Goal: Task Accomplishment & Management: Complete application form

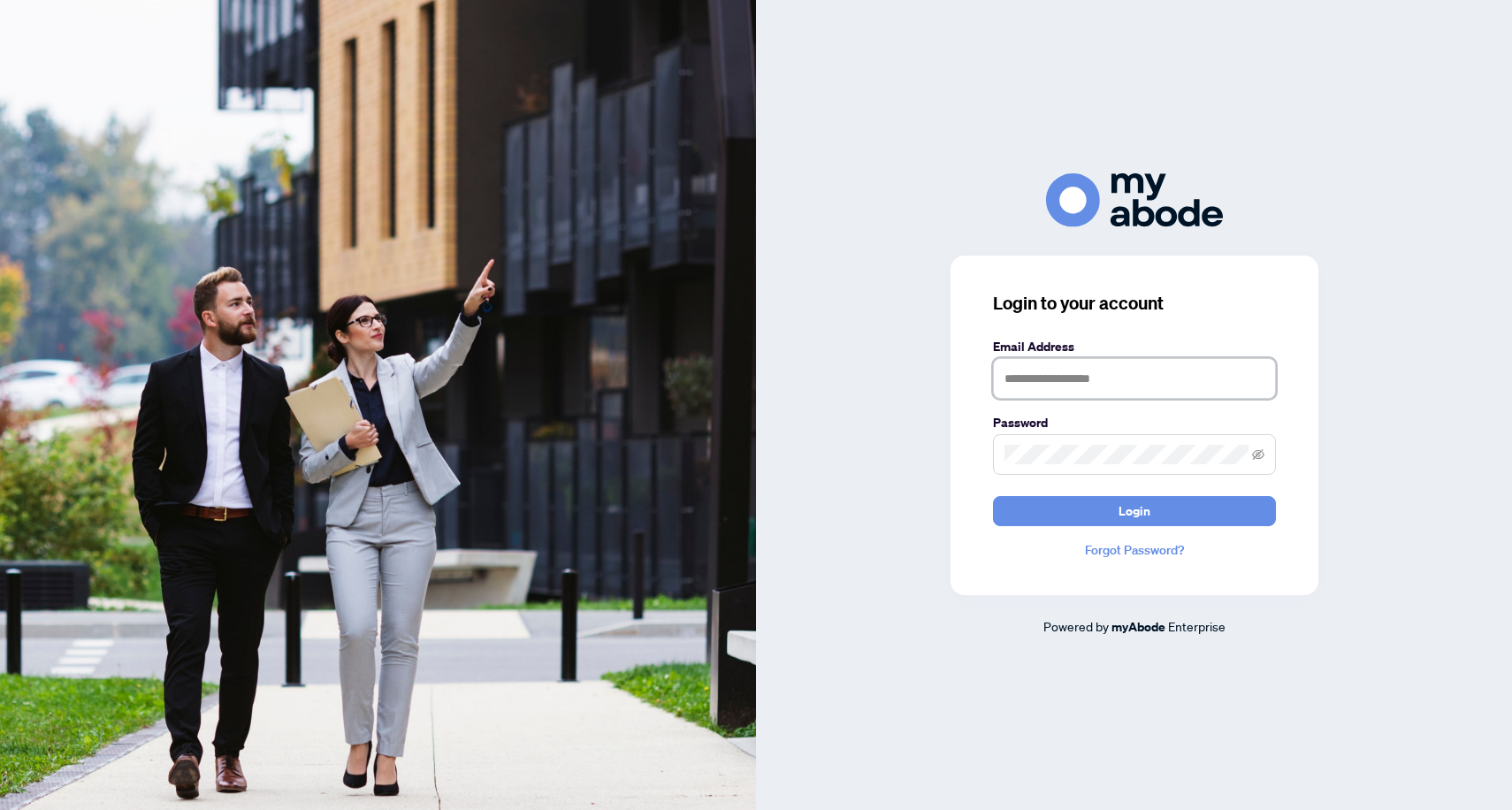
click at [1057, 381] on input "text" at bounding box center [1134, 378] width 283 height 40
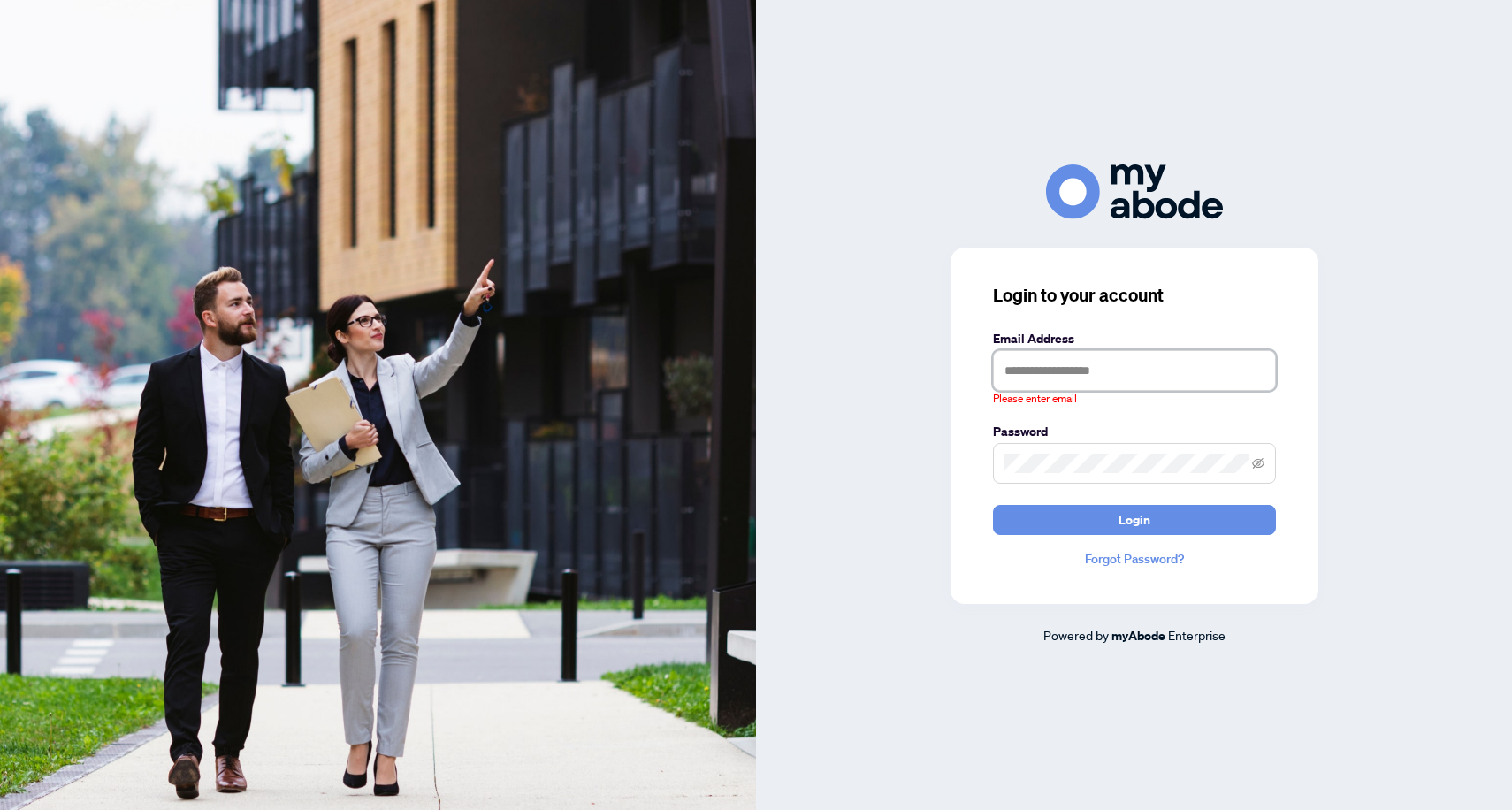
type input "**********"
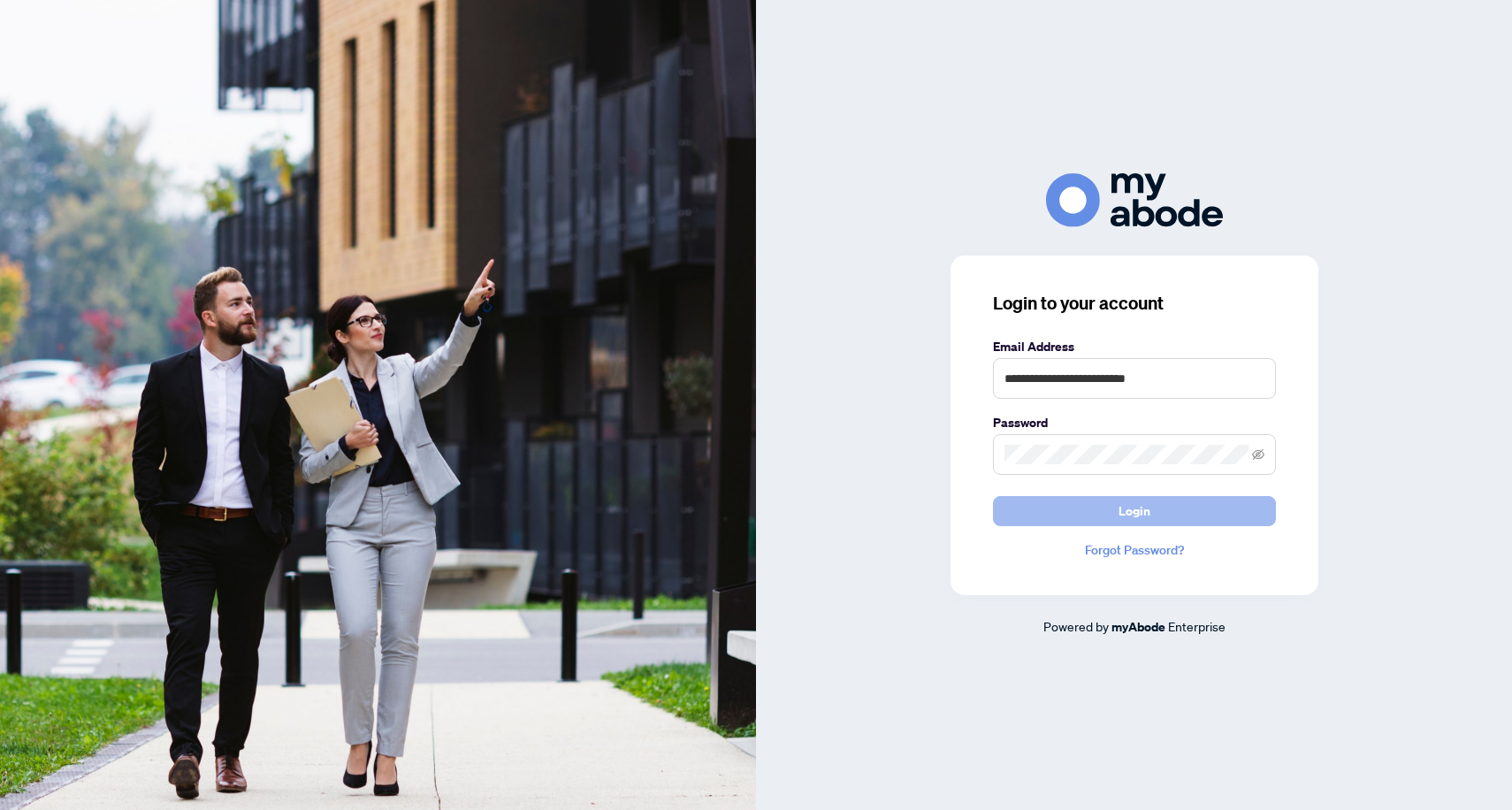
click at [1141, 507] on span "Login" at bounding box center [1134, 511] width 32 height 28
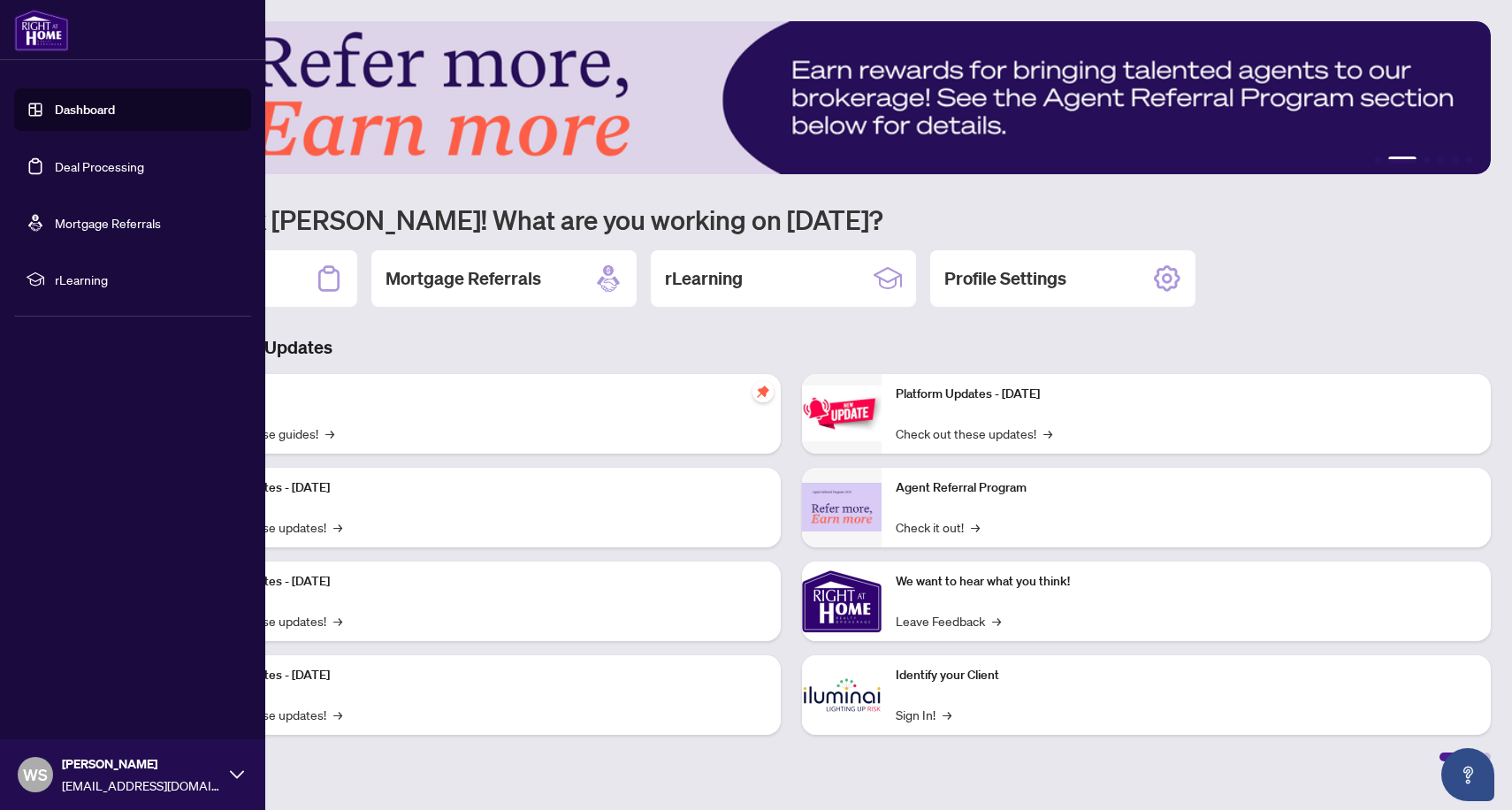
click at [92, 111] on link "Dashboard" at bounding box center [85, 109] width 61 height 16
click at [86, 167] on link "Deal Processing" at bounding box center [99, 166] width 89 height 16
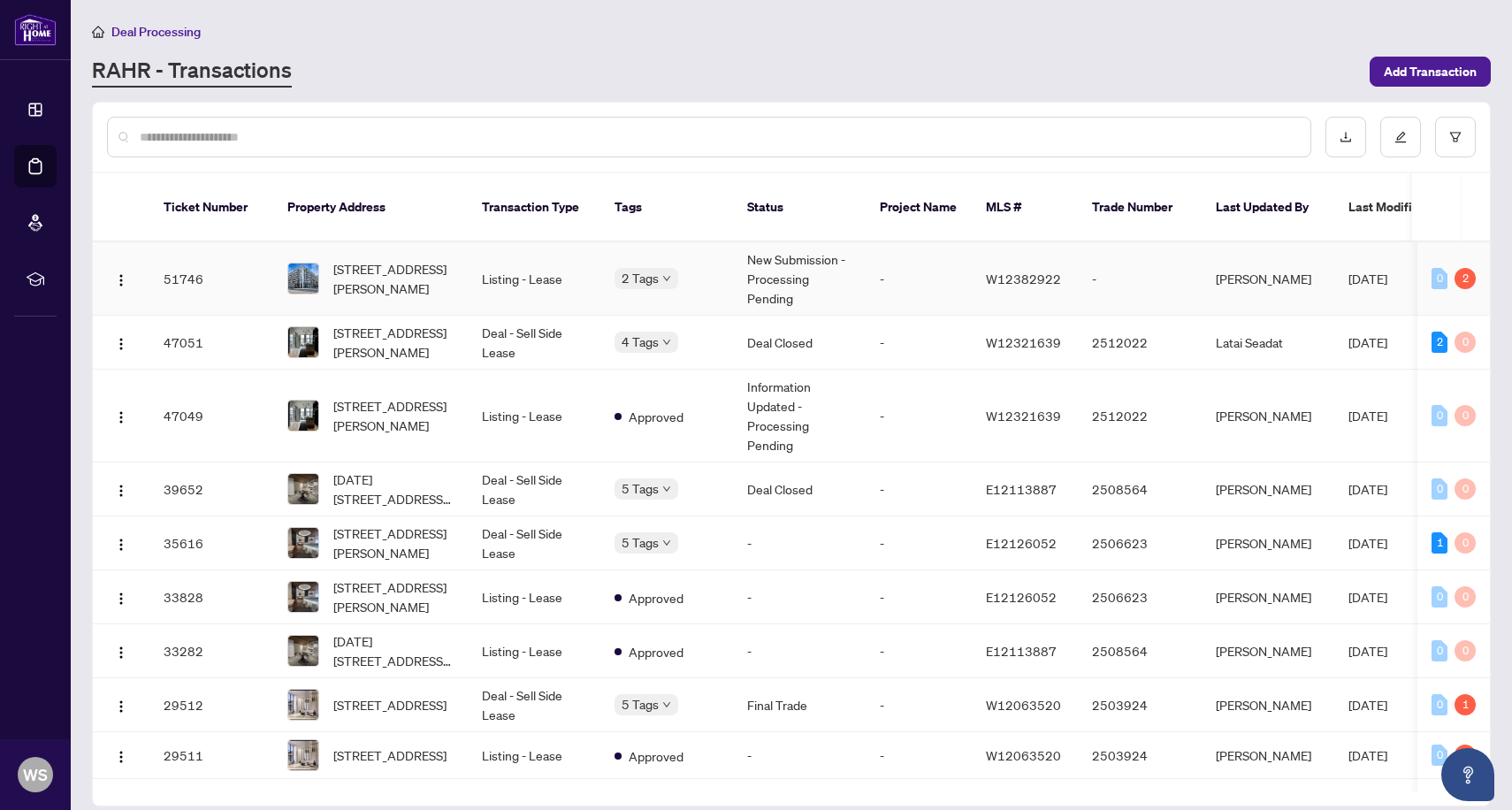
click at [457, 282] on td "[STREET_ADDRESS][PERSON_NAME]" at bounding box center [370, 279] width 194 height 73
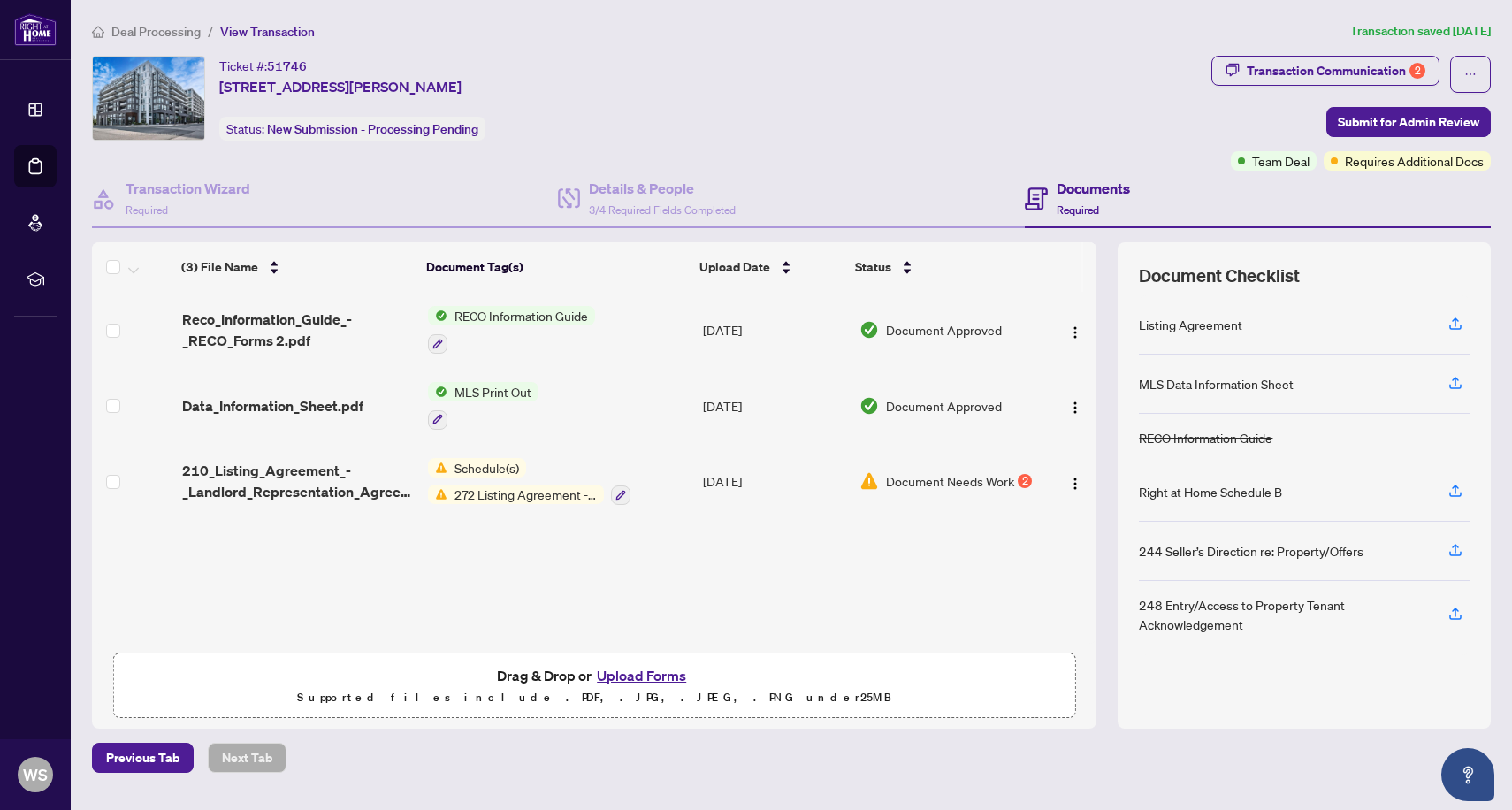
click at [1015, 472] on div "Document Needs Work 2" at bounding box center [947, 481] width 176 height 19
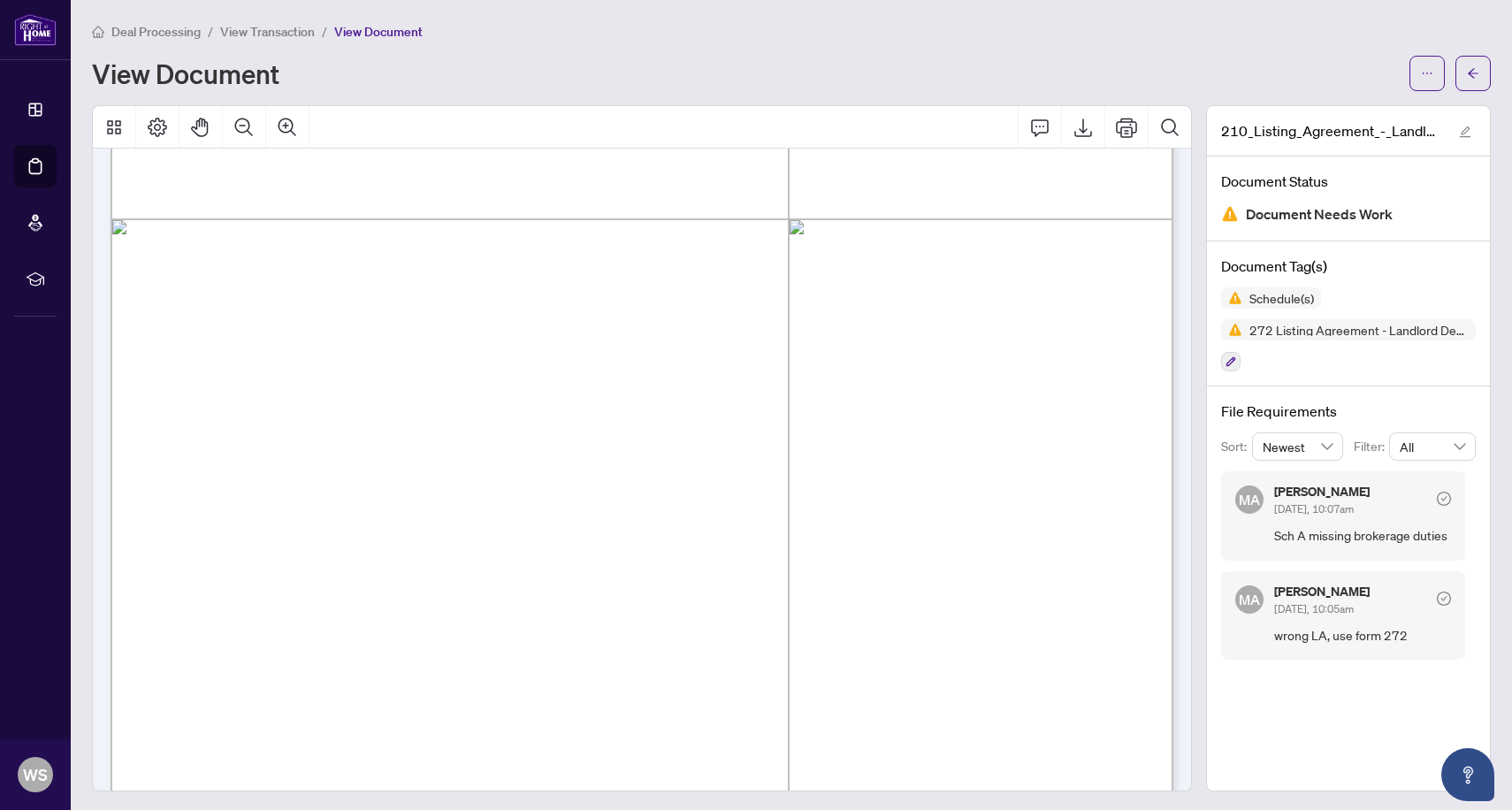
scroll to position [6411, 0]
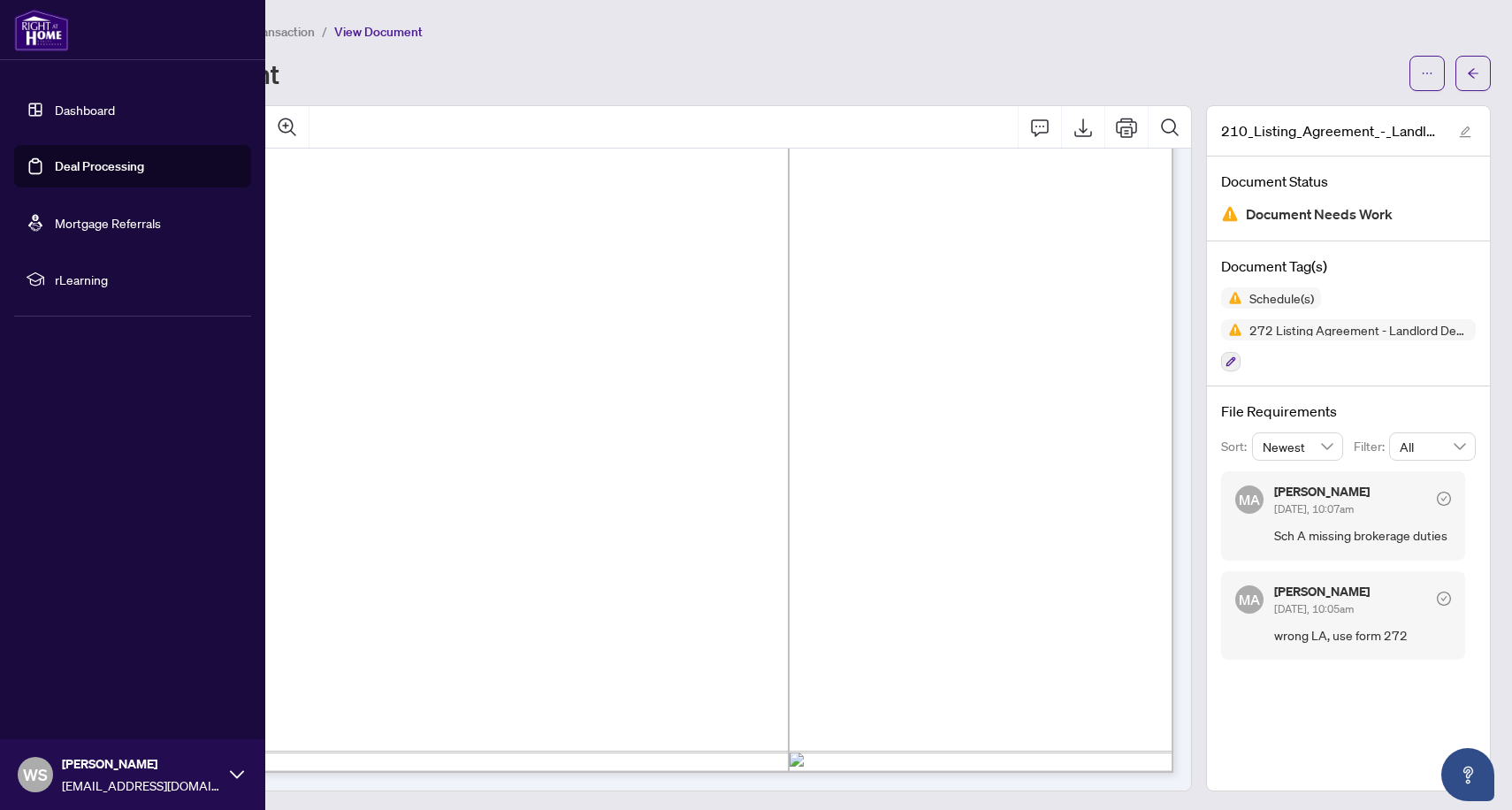
click at [86, 102] on link "Dashboard" at bounding box center [85, 109] width 61 height 16
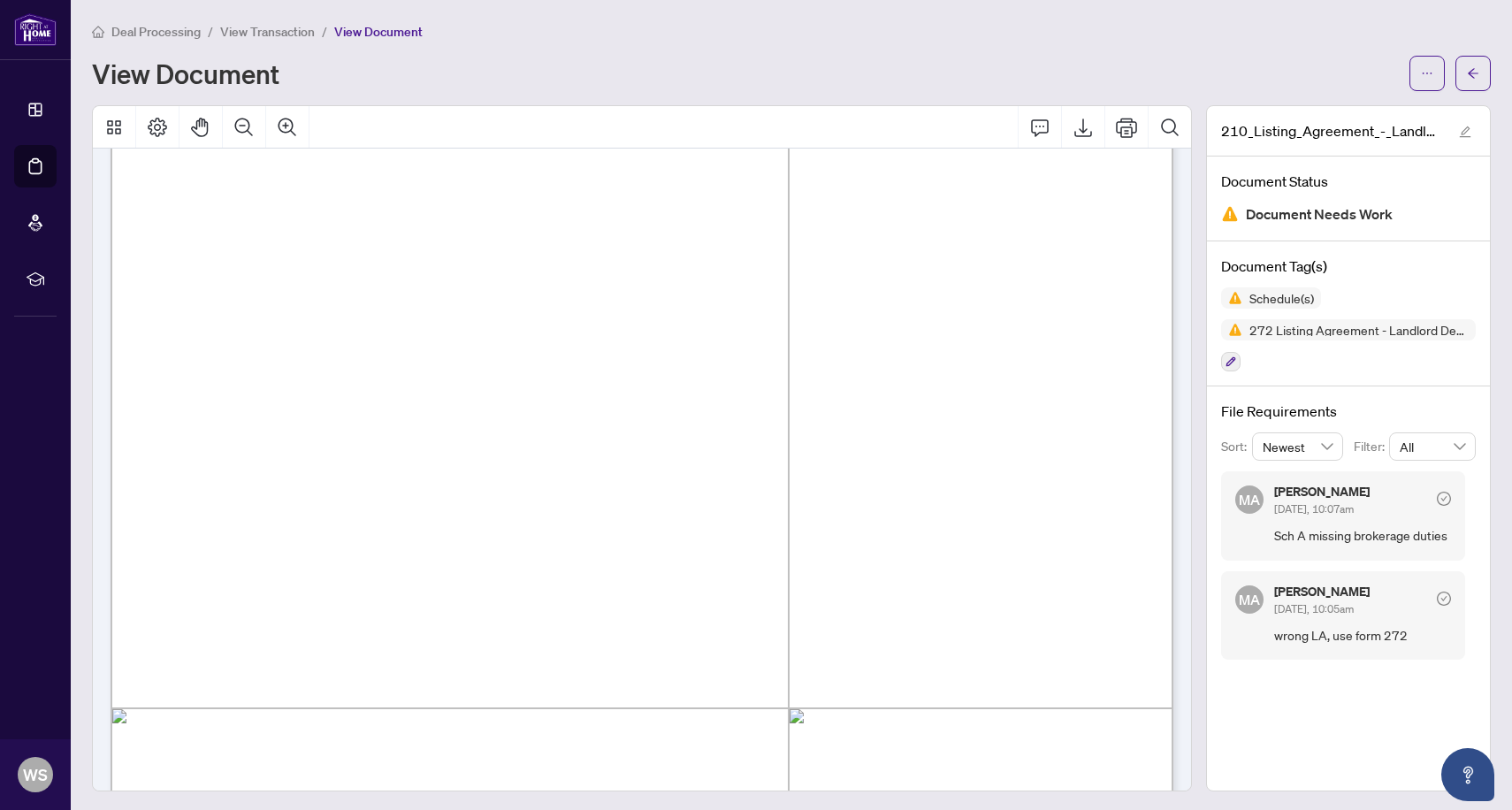
scroll to position [4371, 0]
drag, startPoint x: 186, startPoint y: 432, endPoint x: 303, endPoint y: 661, distance: 257.2
click at [213, 453] on span "independently by the designated individual salesperson within the brokerage. In…" at bounding box center [635, 460] width 894 height 17
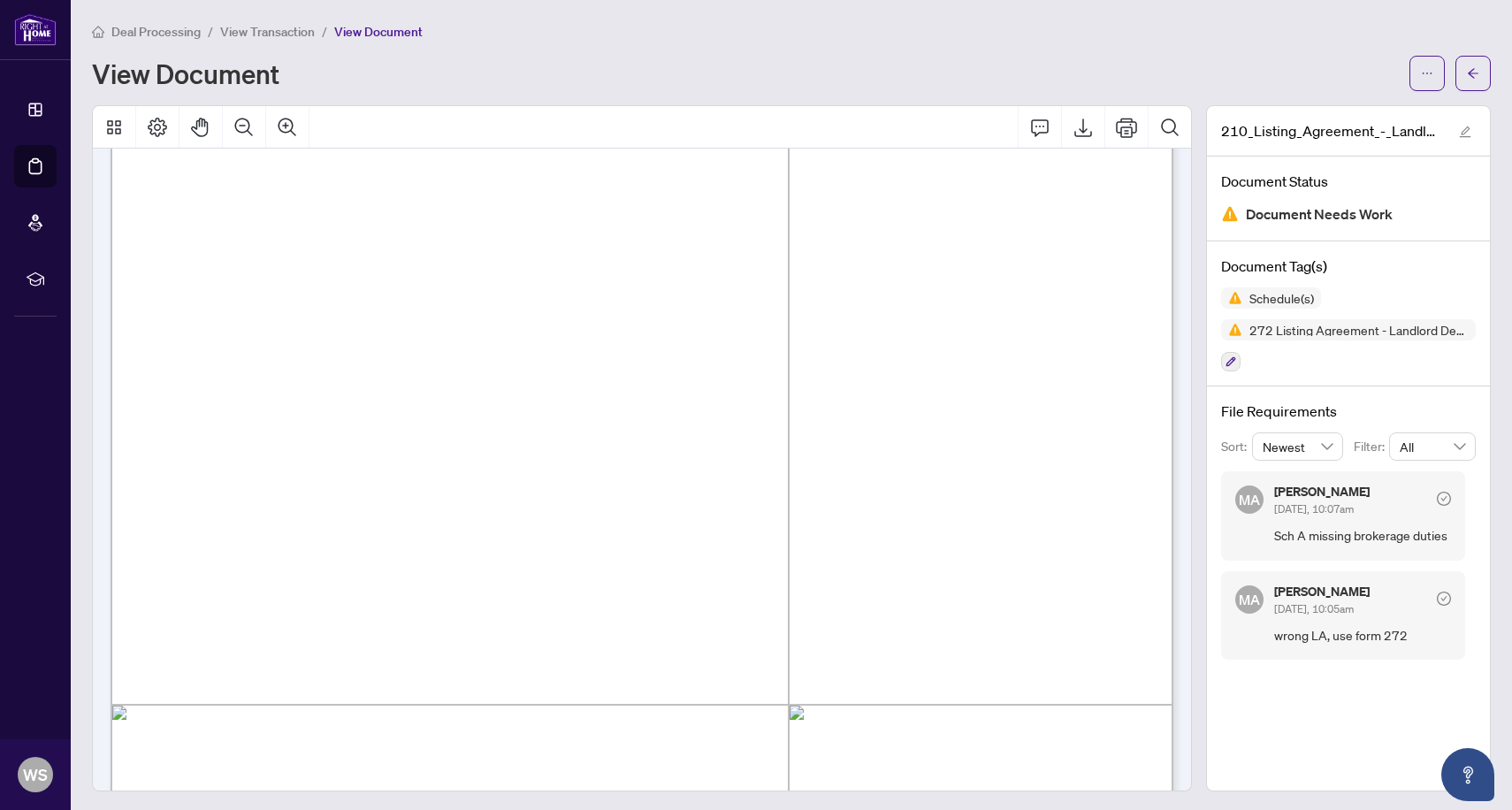
drag, startPoint x: 187, startPoint y: 435, endPoint x: 1108, endPoint y: 450, distance: 921.1
click at [1108, 27] on p "Form 210 Revised 2025 Page 4 of 4 The trademarks REALTOR®, REALTORS®, MLS®, Mul…" at bounding box center [1154, 27] width 2087 height 0
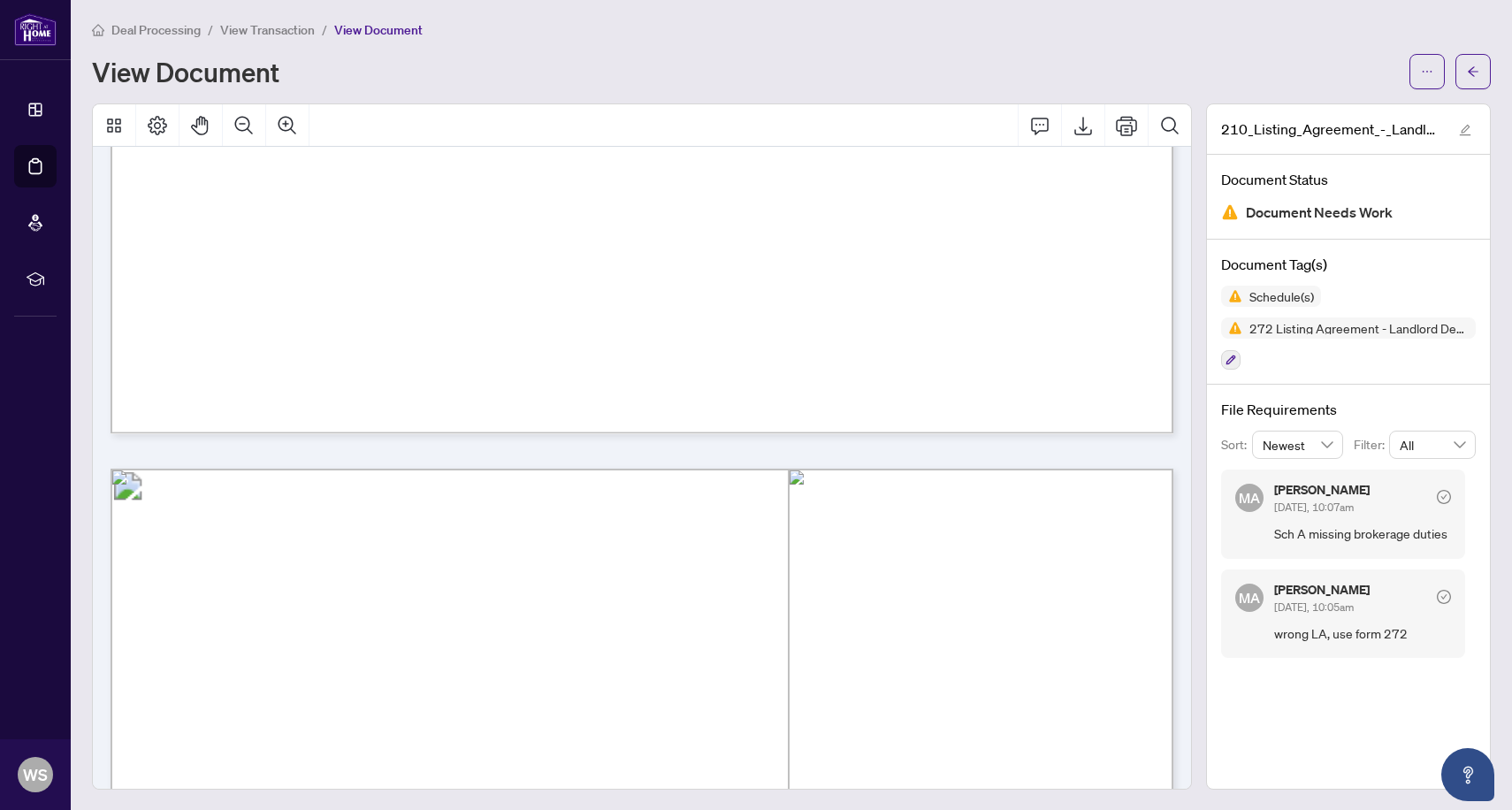
scroll to position [5297, 0]
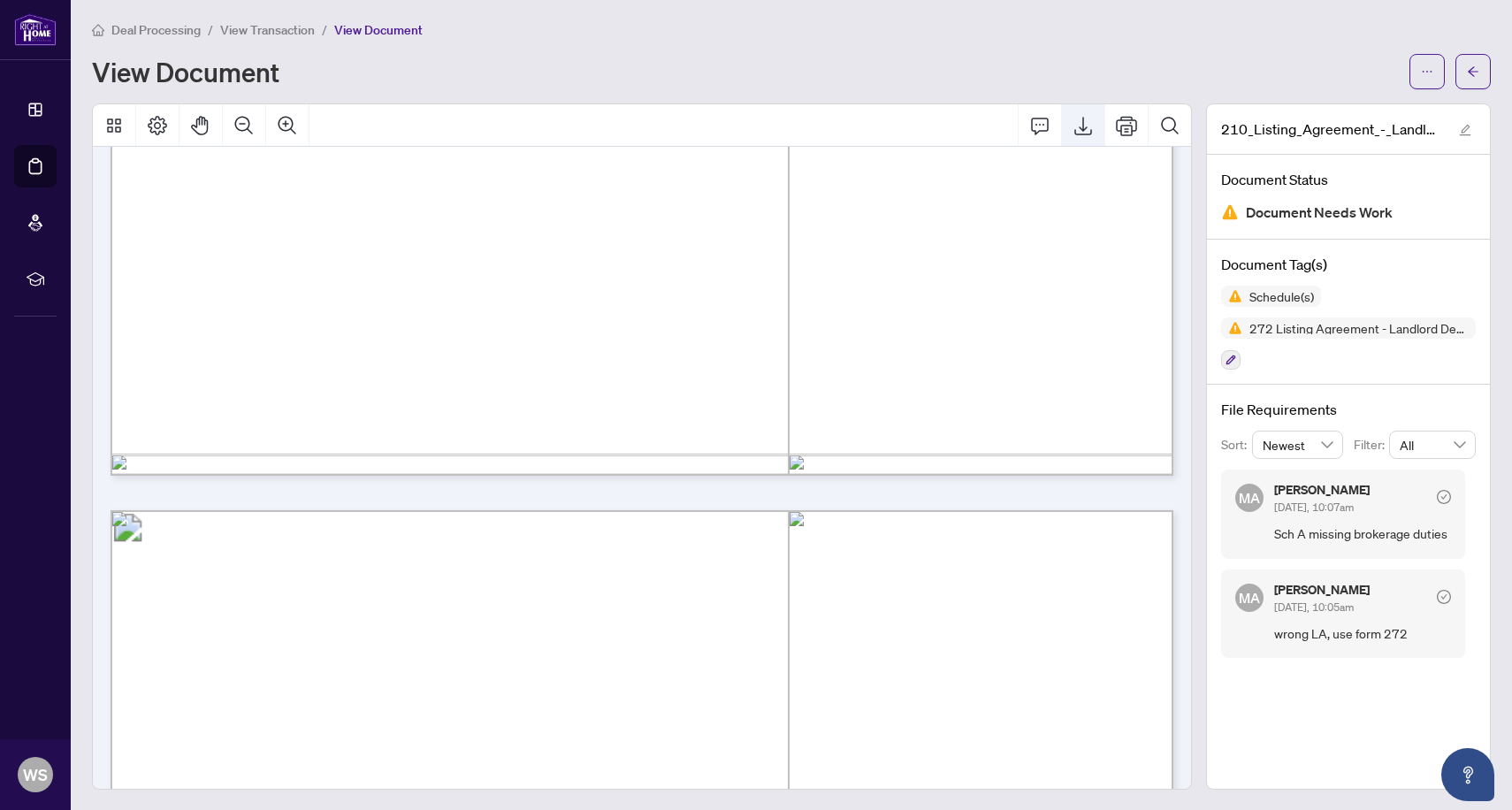
click at [1084, 128] on icon "Export" at bounding box center [1082, 126] width 17 height 18
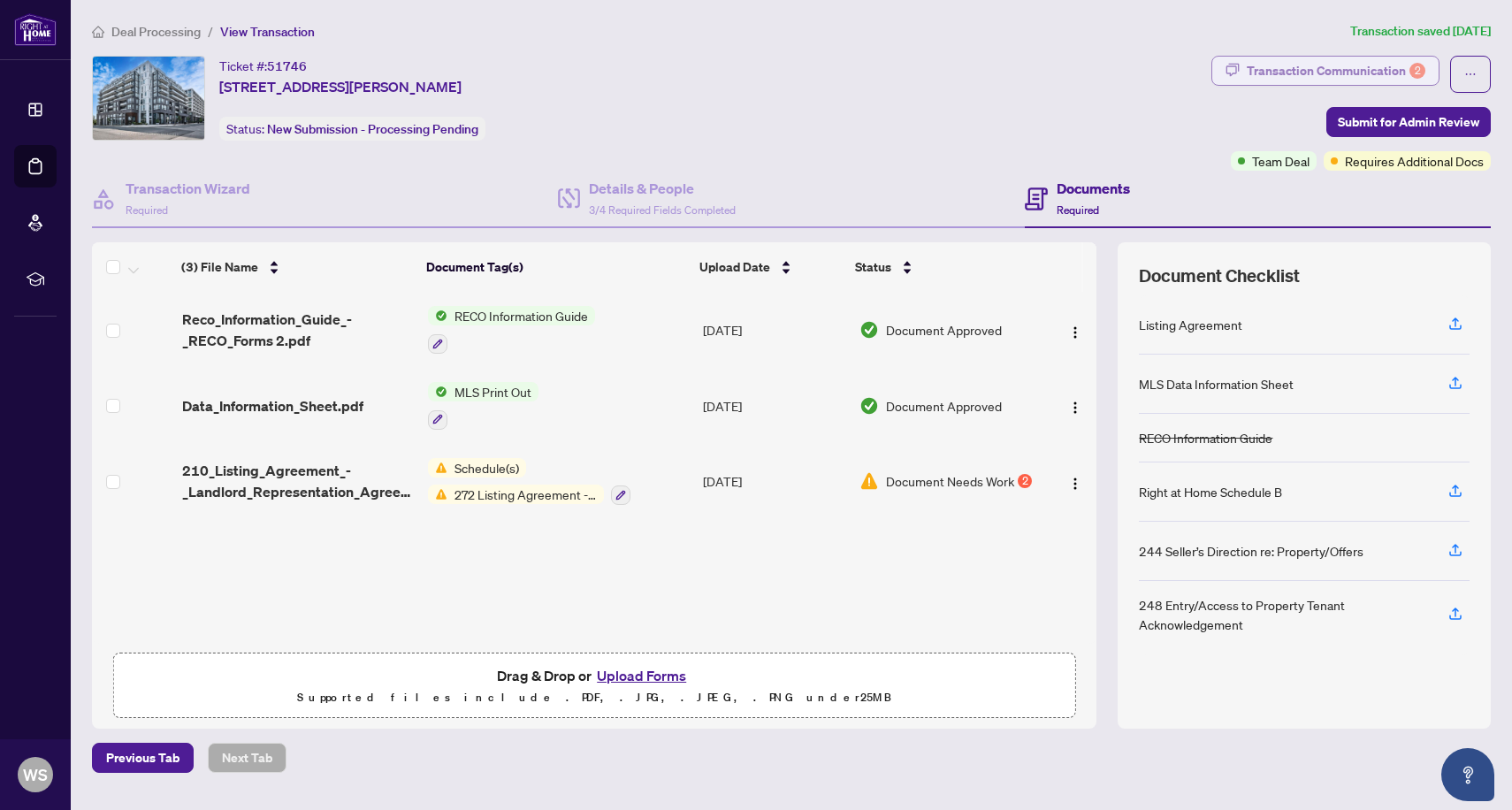
click at [1303, 69] on div "Transaction Communication 2" at bounding box center [1336, 71] width 179 height 28
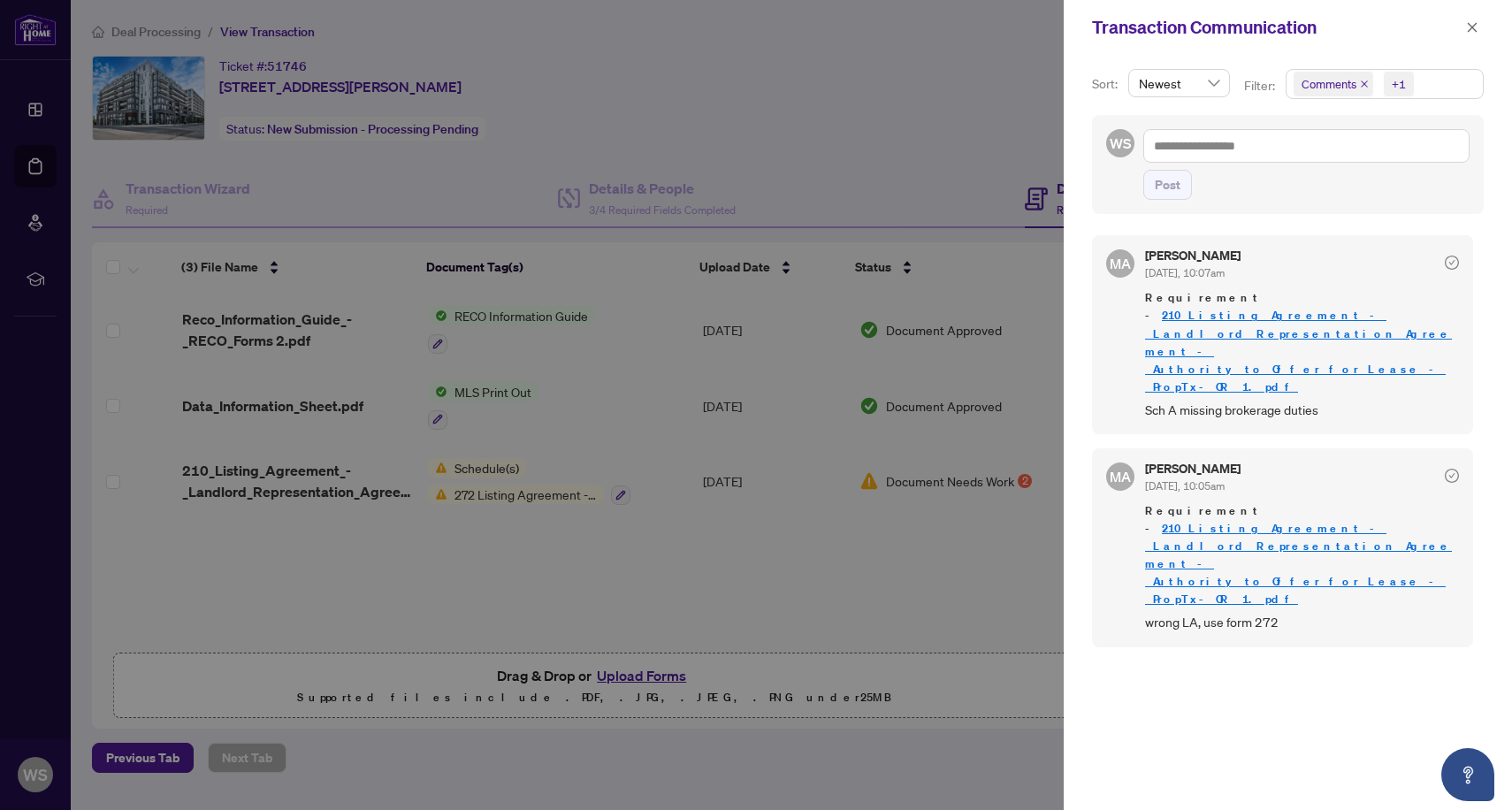
click at [1273, 321] on span "Requirement - 210_Listing_Agreement_-_Landlord_Representation_Agreement_-_Autho…" at bounding box center [1302, 342] width 314 height 106
click at [1233, 316] on link "210_Listing_Agreement_-_Landlord_Representation_Agreement_-_Authority_to_Offer_…" at bounding box center [1298, 351] width 307 height 86
click at [1473, 21] on icon "close" at bounding box center [1472, 27] width 12 height 12
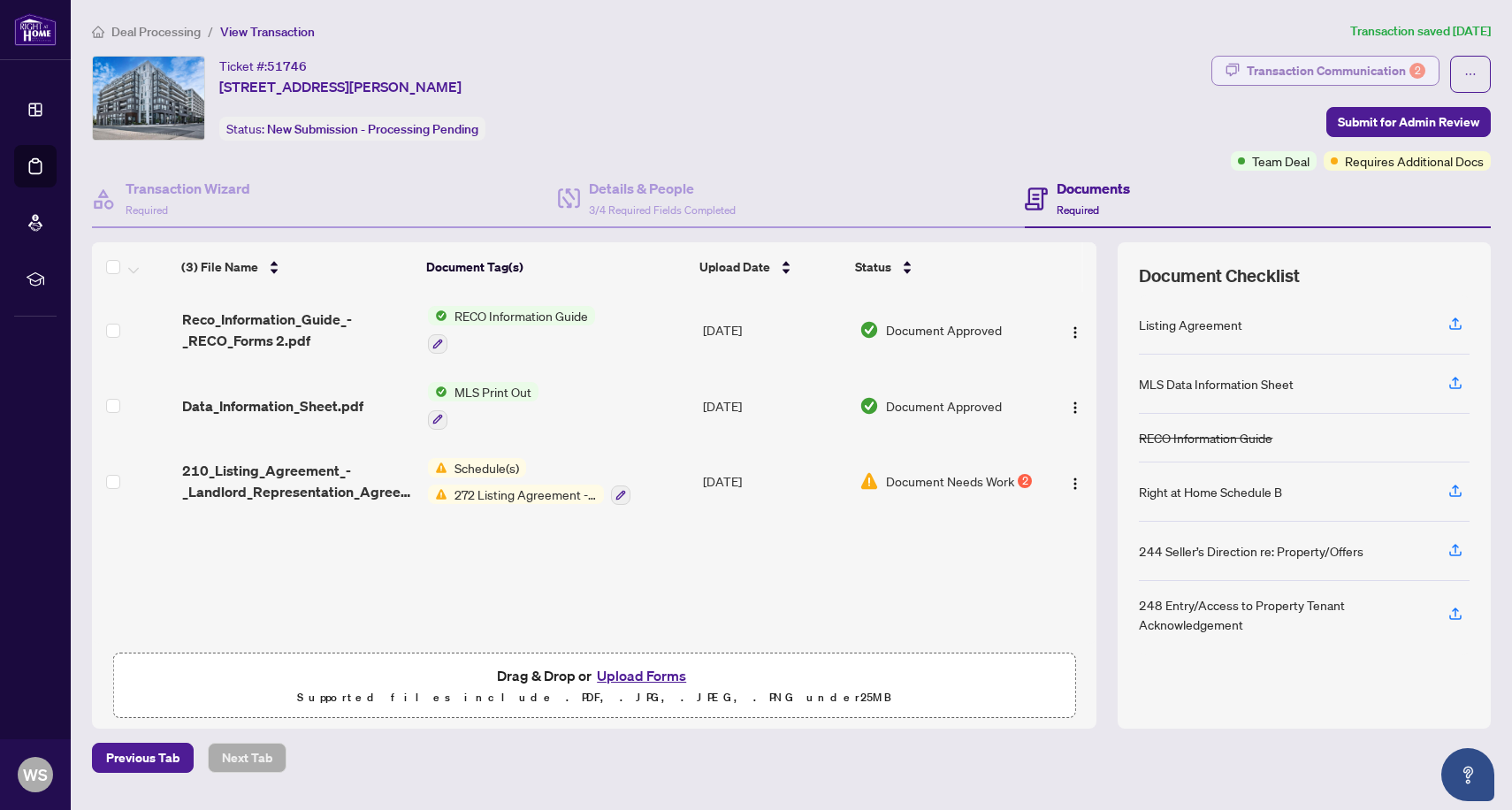
click at [1344, 66] on div "Transaction Communication 2" at bounding box center [1336, 71] width 179 height 28
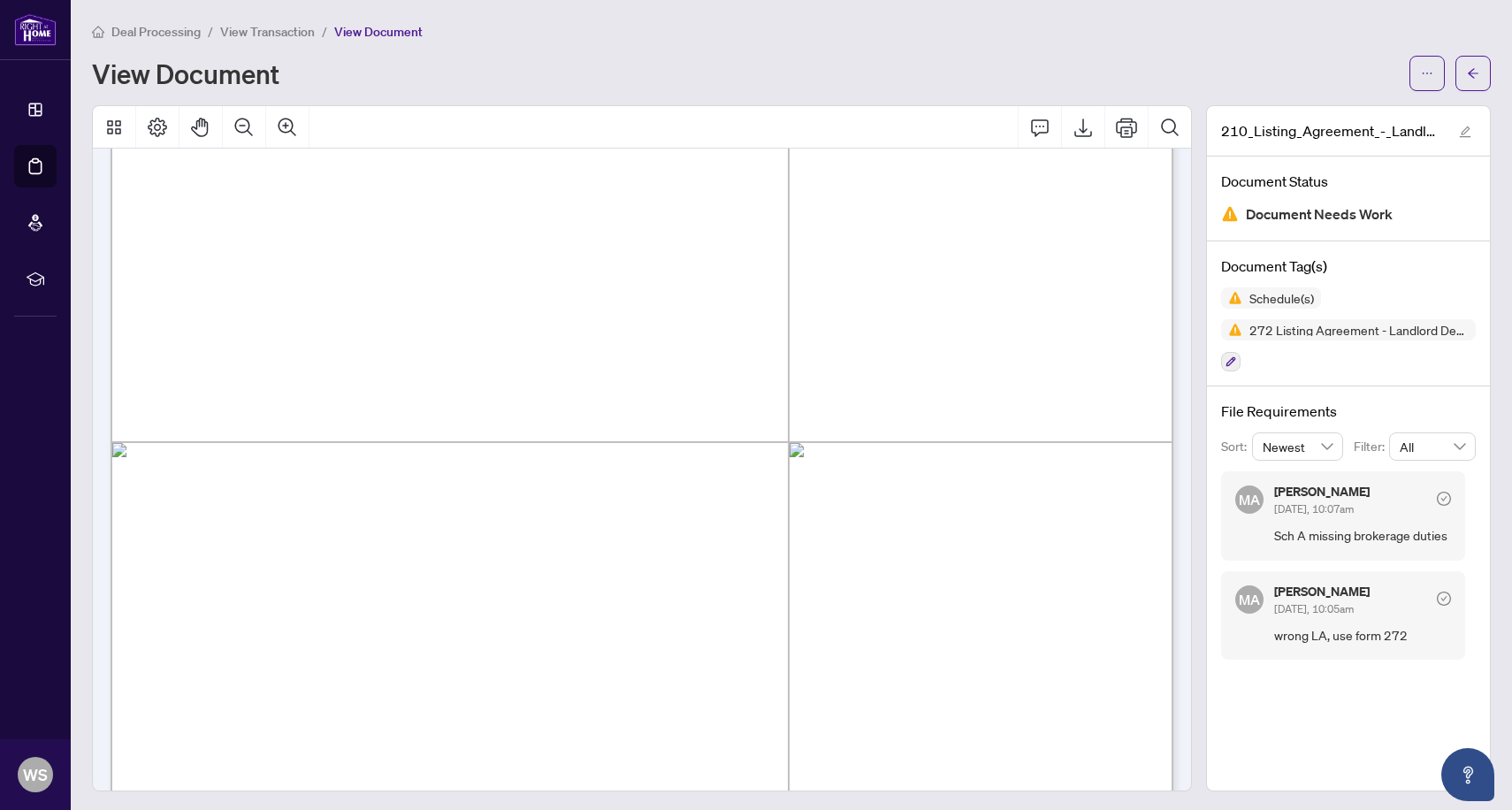
scroll to position [6010, 0]
drag, startPoint x: 671, startPoint y: 533, endPoint x: 559, endPoint y: 394, distance: 178.5
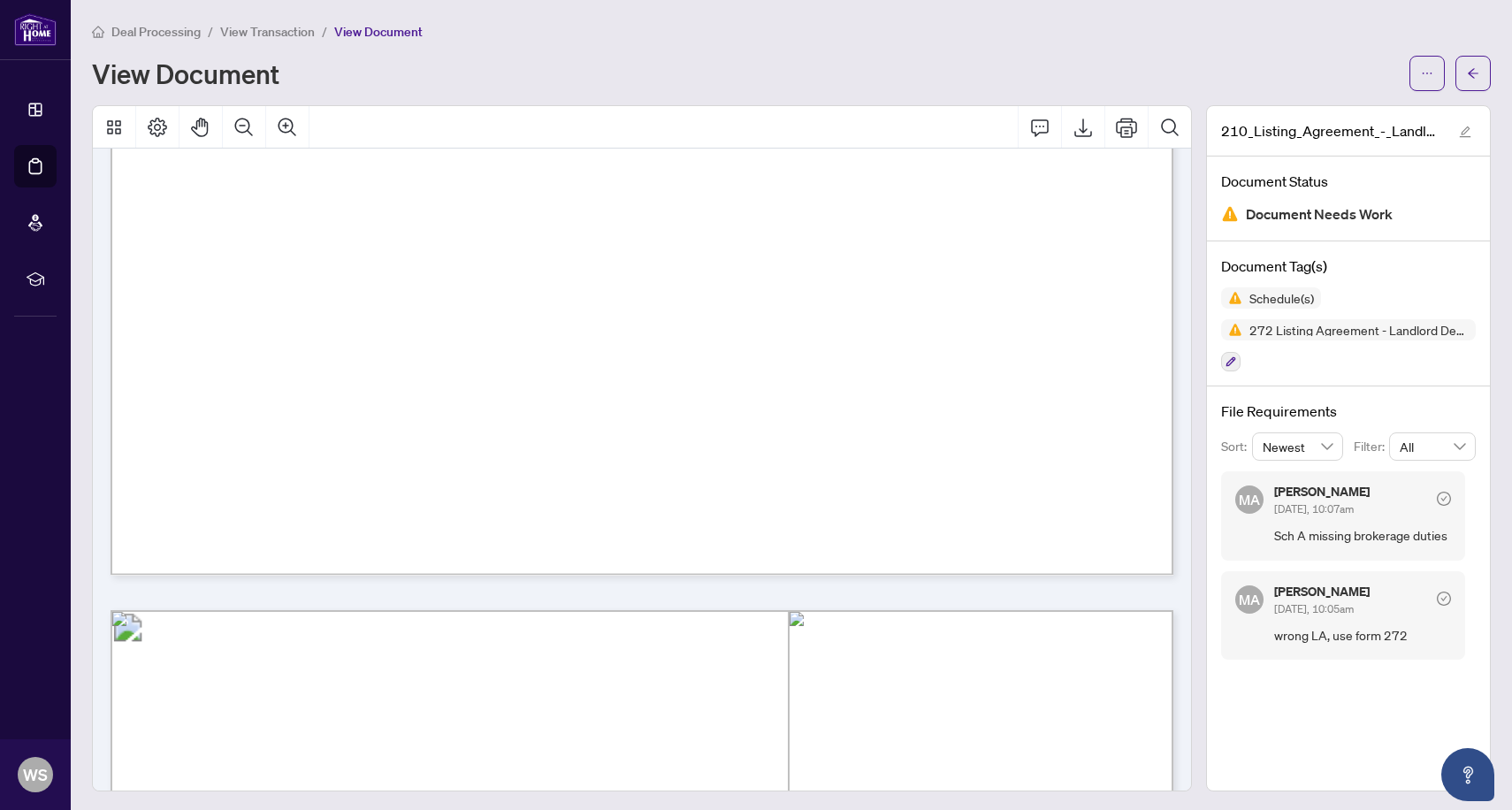
scroll to position [4965, 0]
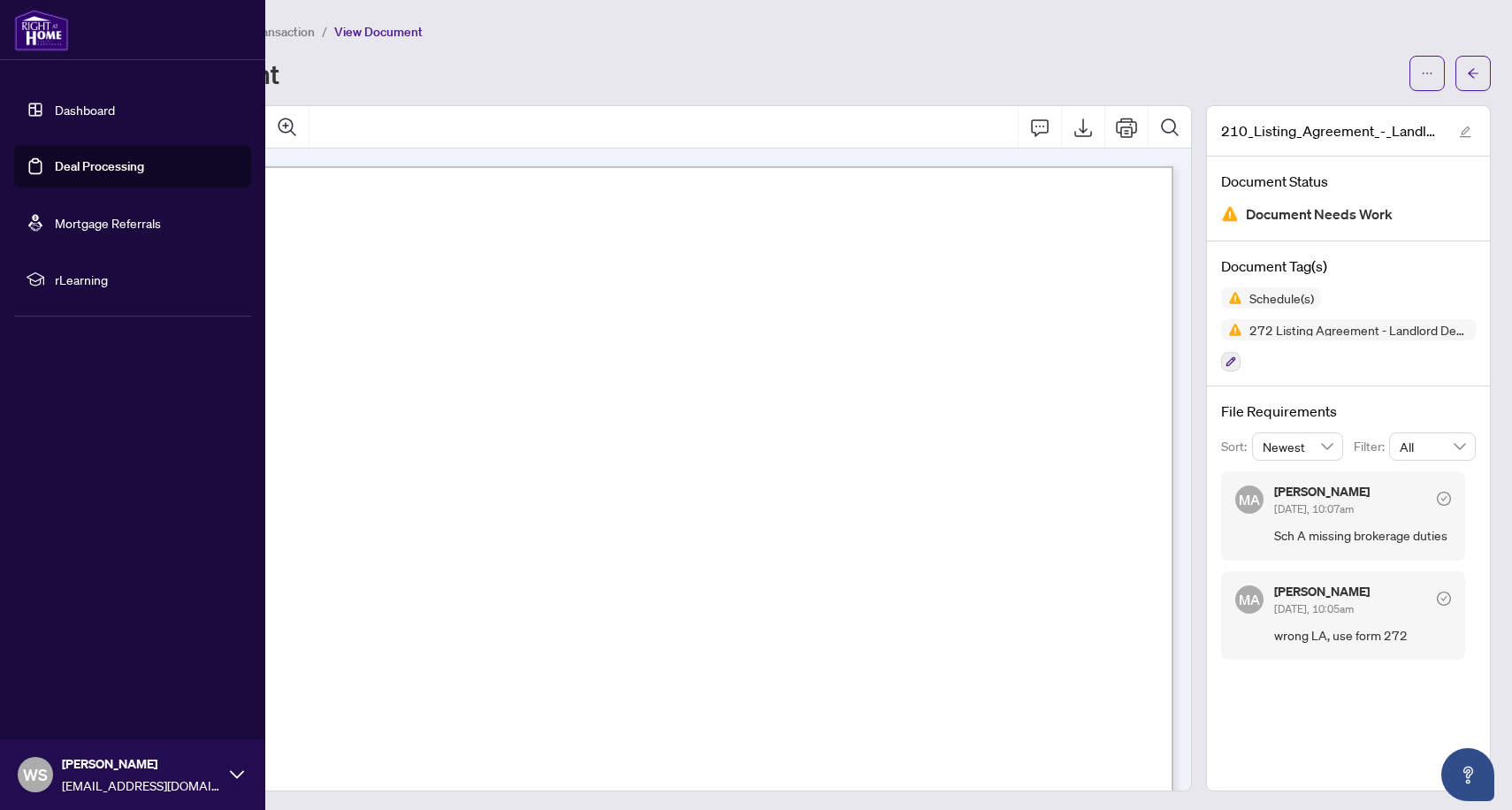
scroll to position [4965, 0]
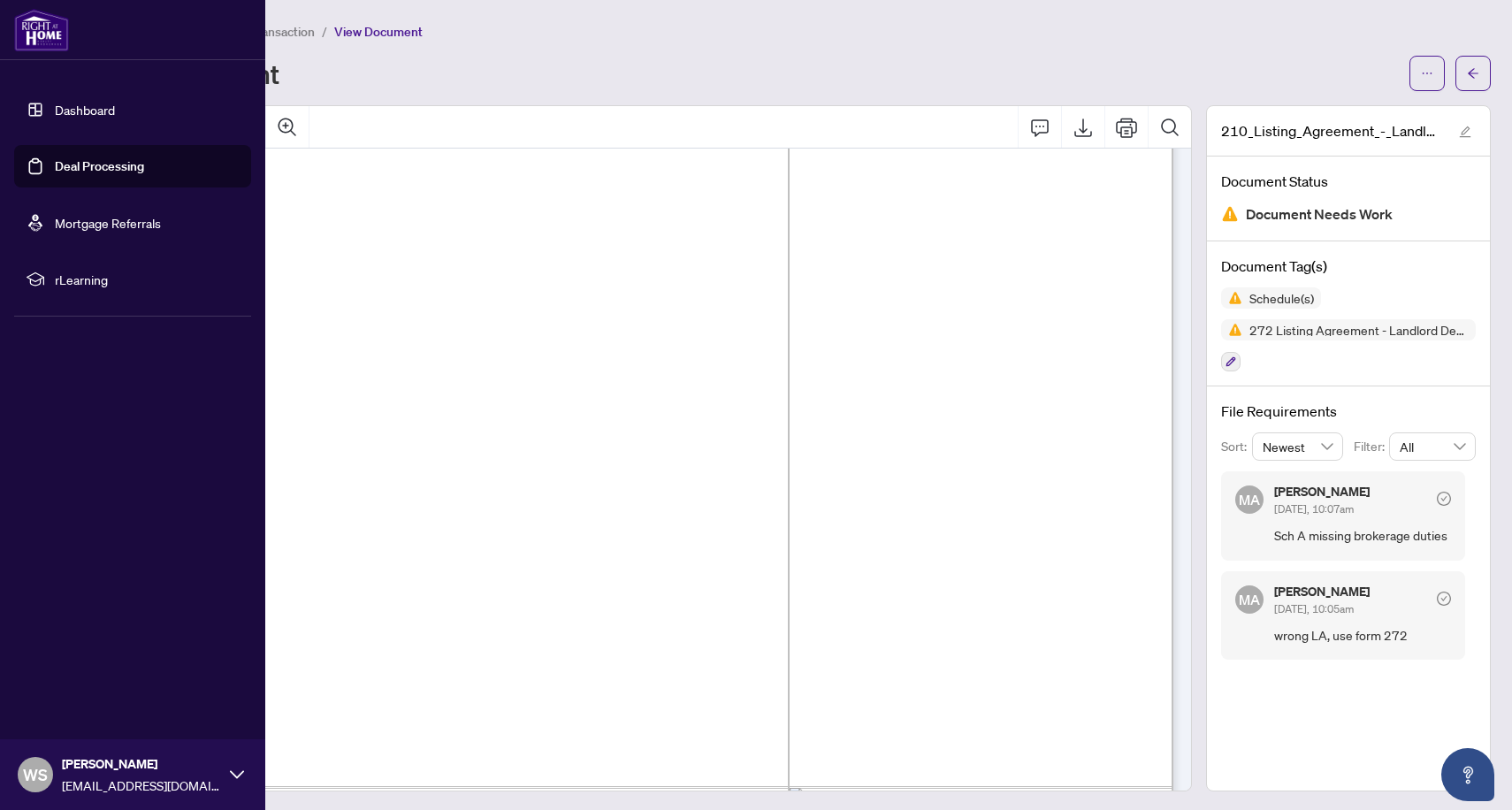
click at [84, 171] on link "Deal Processing" at bounding box center [99, 166] width 89 height 16
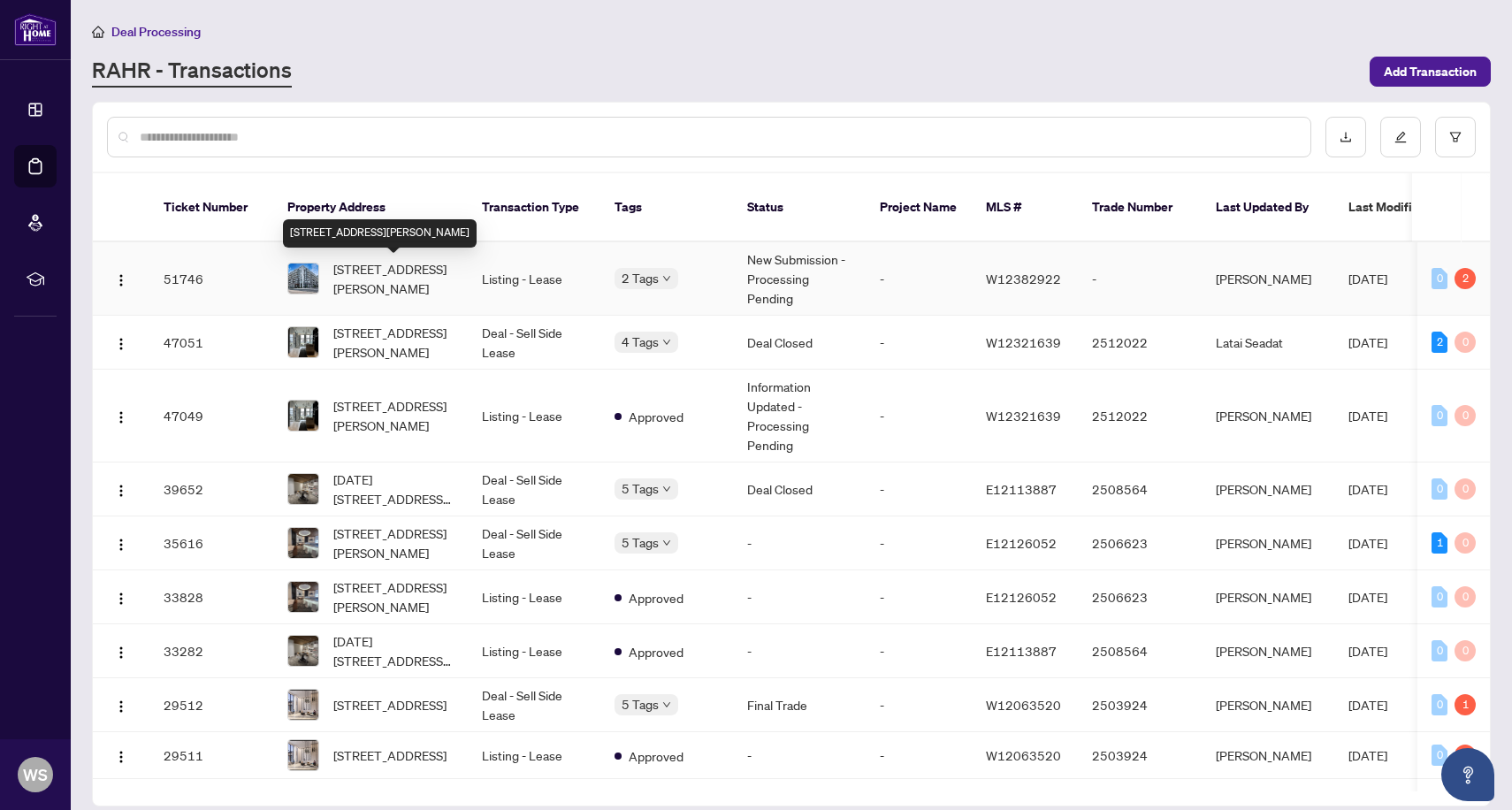
click at [361, 280] on span "[STREET_ADDRESS][PERSON_NAME]" at bounding box center [393, 279] width 120 height 39
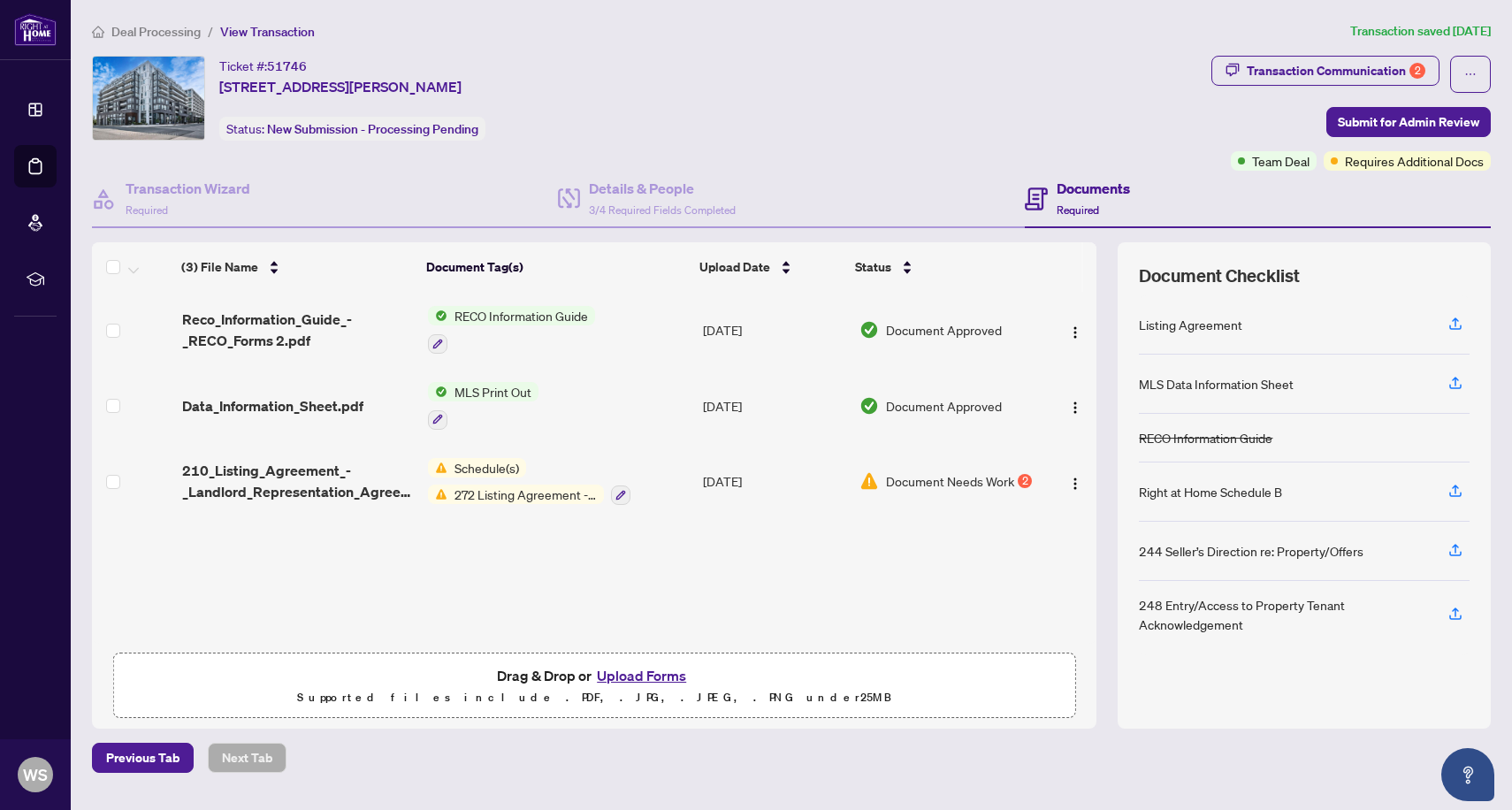
click at [629, 671] on button "Upload Forms" at bounding box center [641, 675] width 100 height 23
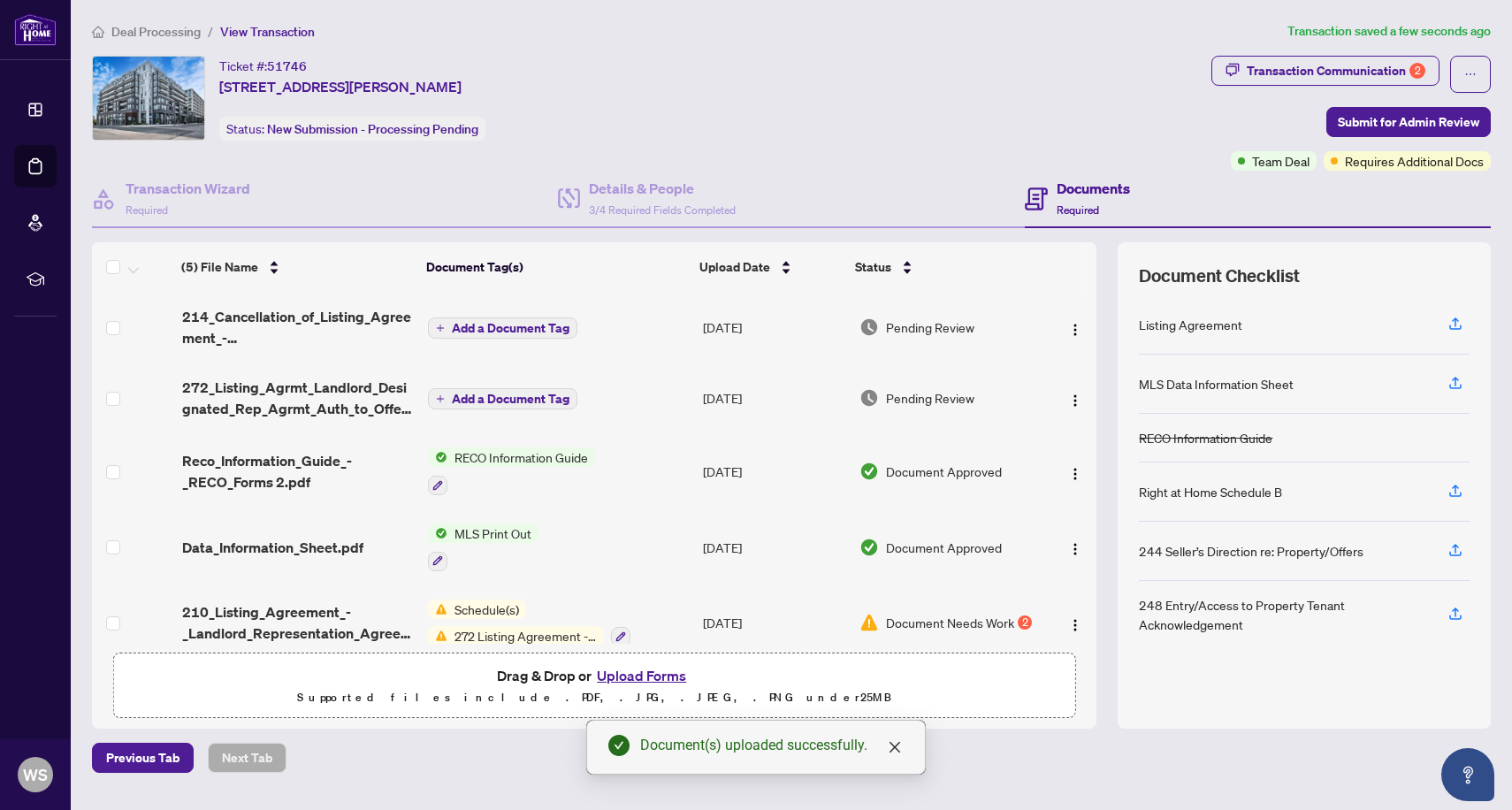
click at [523, 329] on span "Add a Document Tag" at bounding box center [511, 327] width 117 height 12
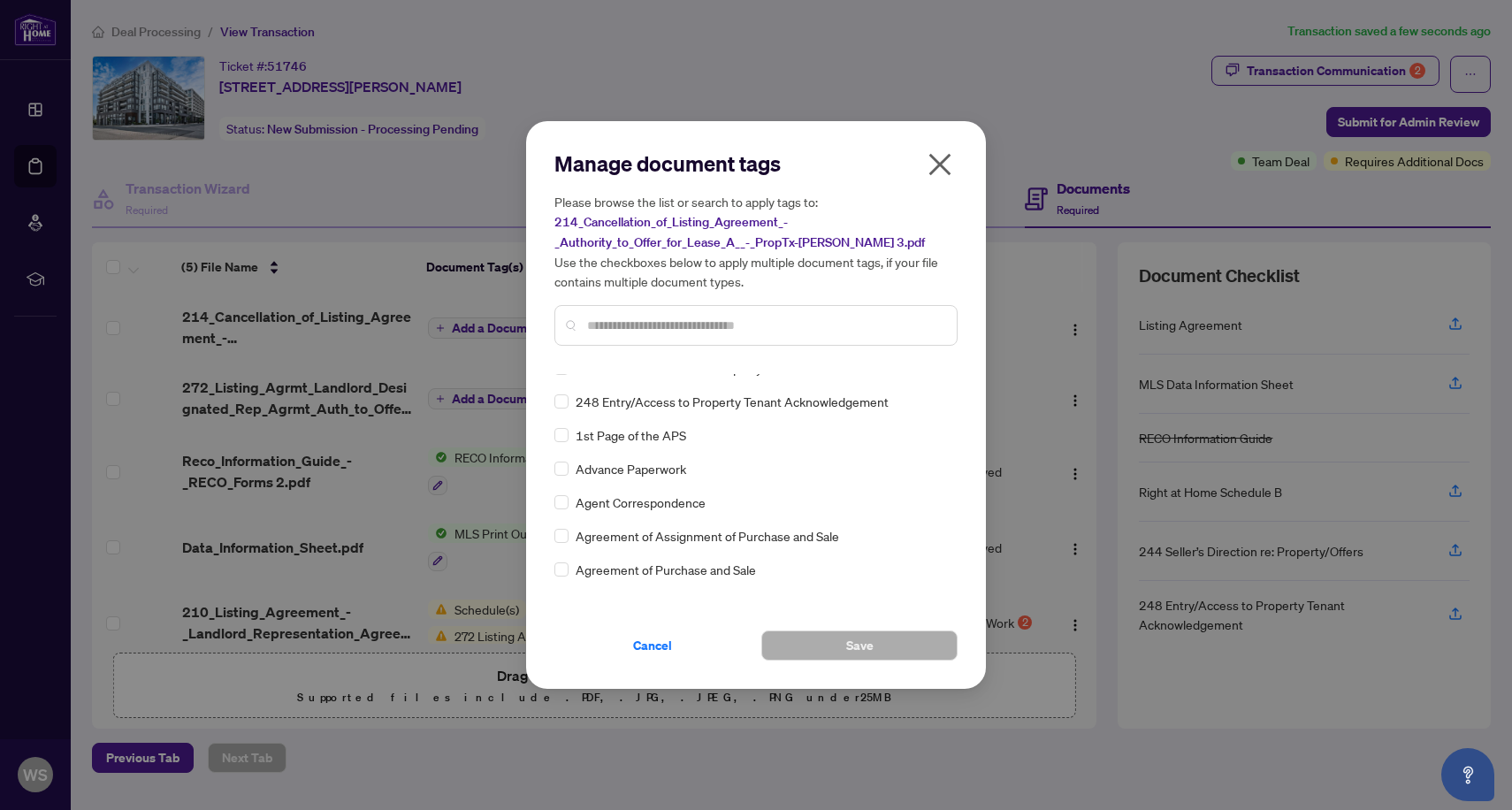
scroll to position [153, 0]
click at [658, 327] on input "text" at bounding box center [765, 325] width 356 height 19
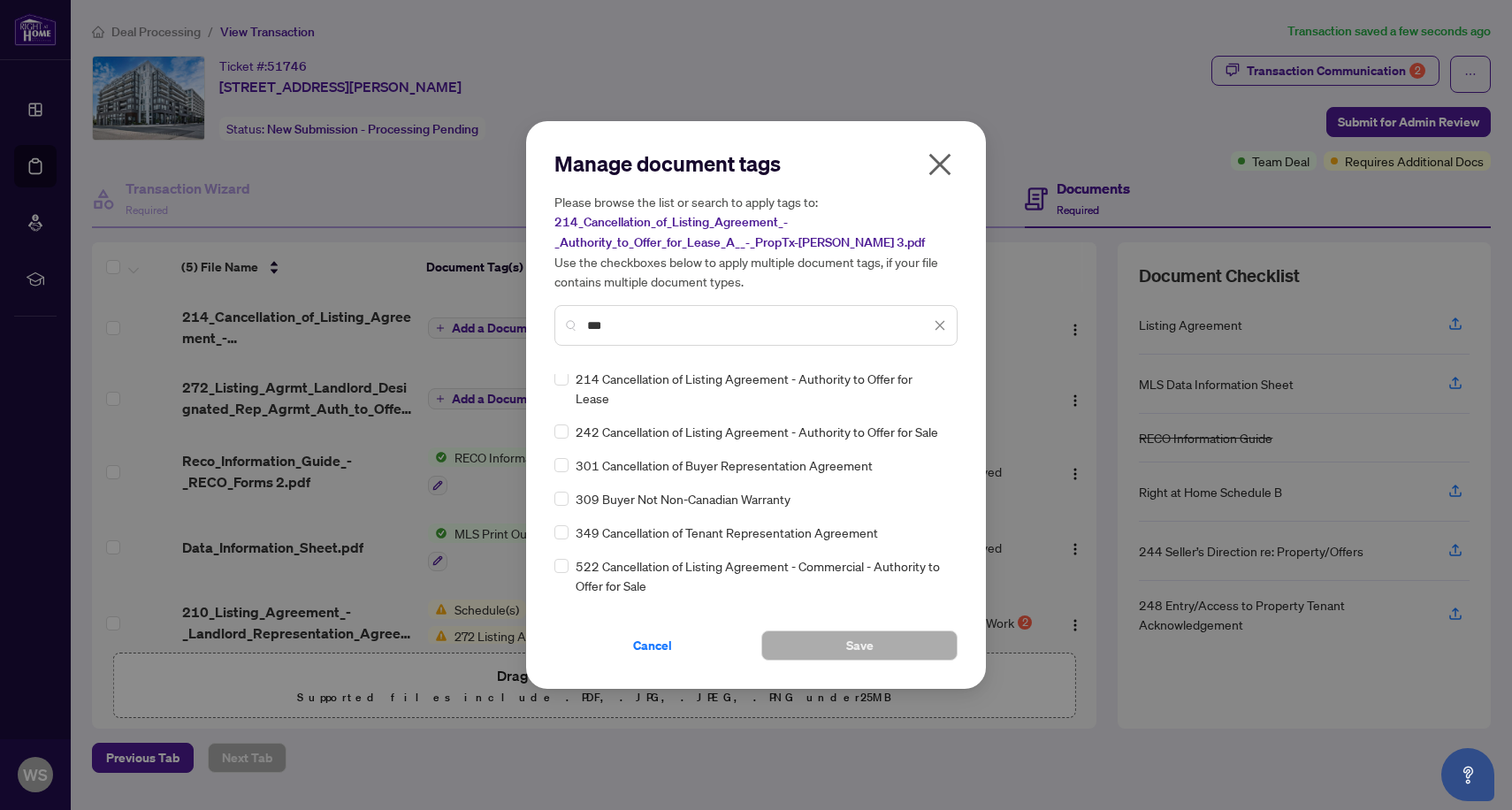
scroll to position [0, 0]
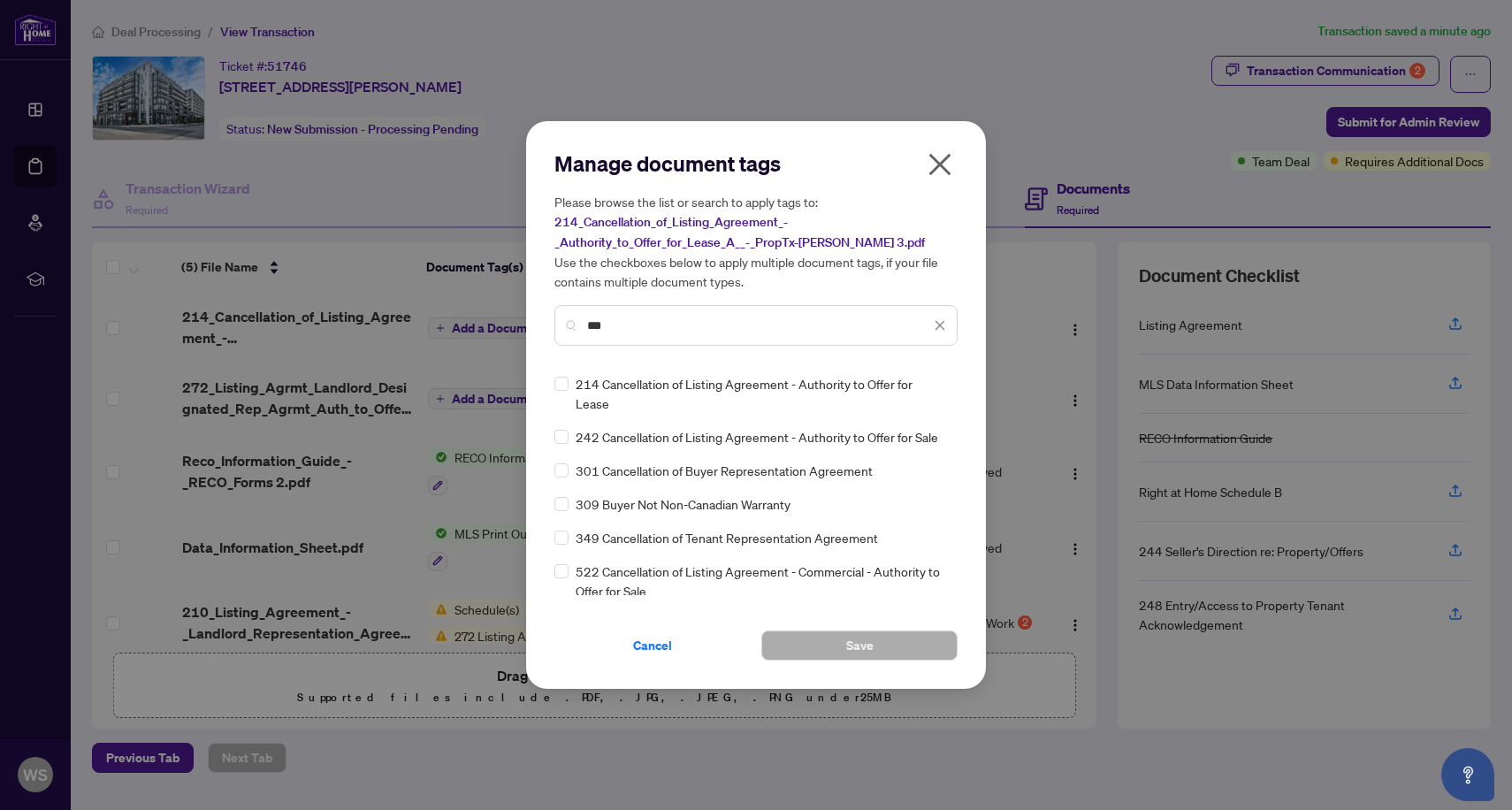
type input "***"
click at [859, 649] on span "Save" at bounding box center [860, 645] width 28 height 28
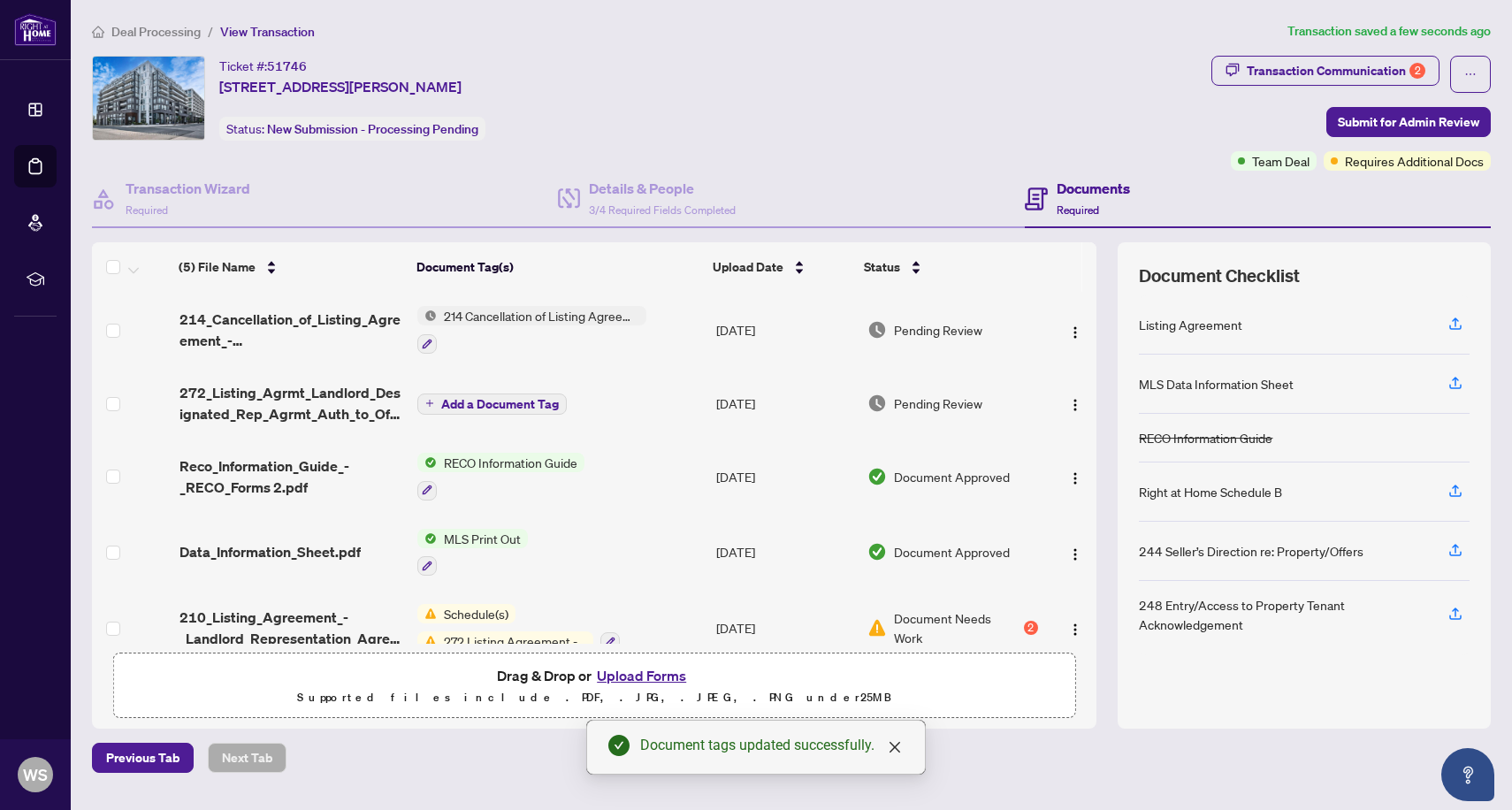
click at [510, 398] on span "Add a Document Tag" at bounding box center [500, 404] width 117 height 12
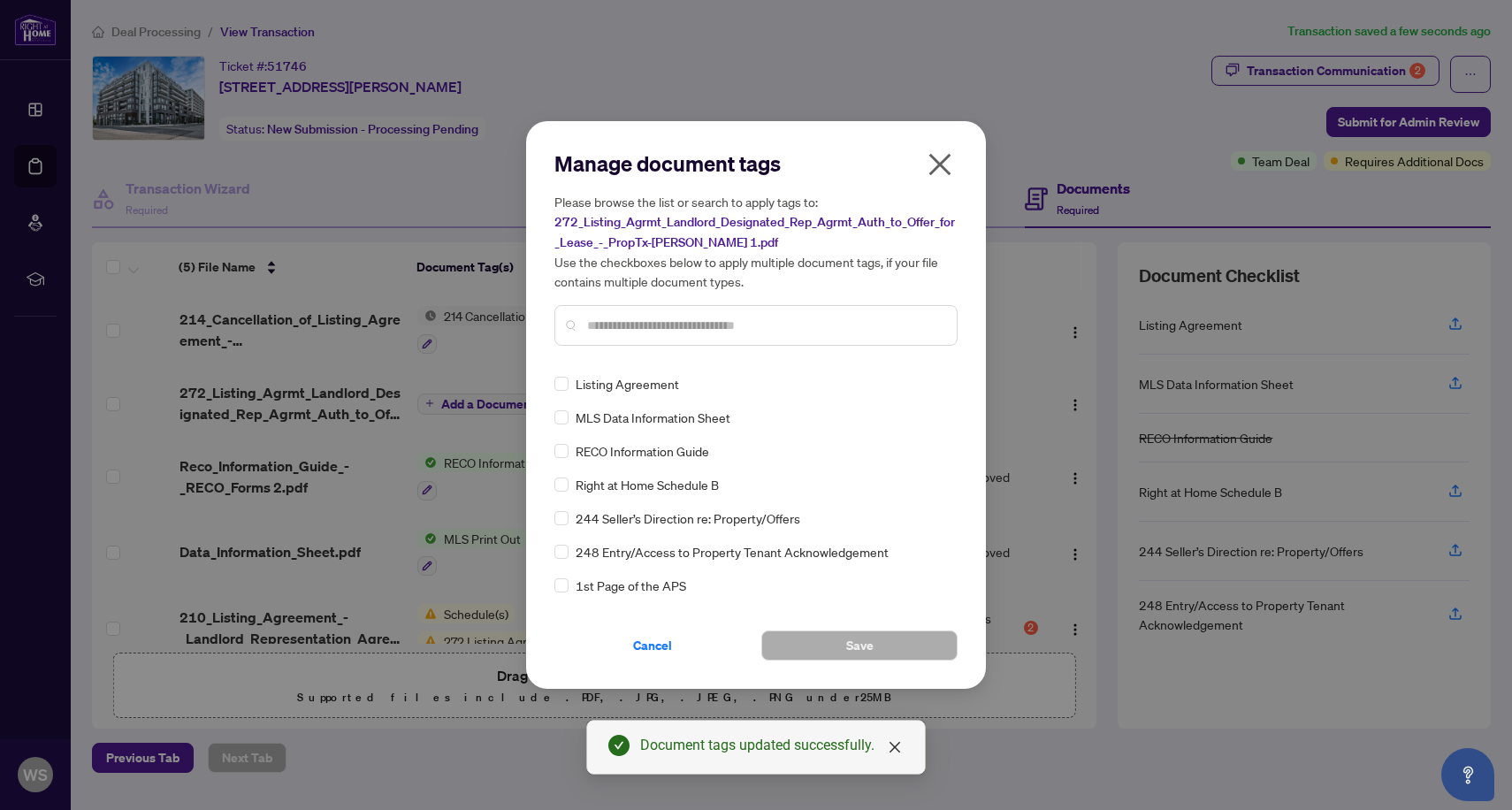
click at [638, 330] on input "text" at bounding box center [765, 325] width 356 height 19
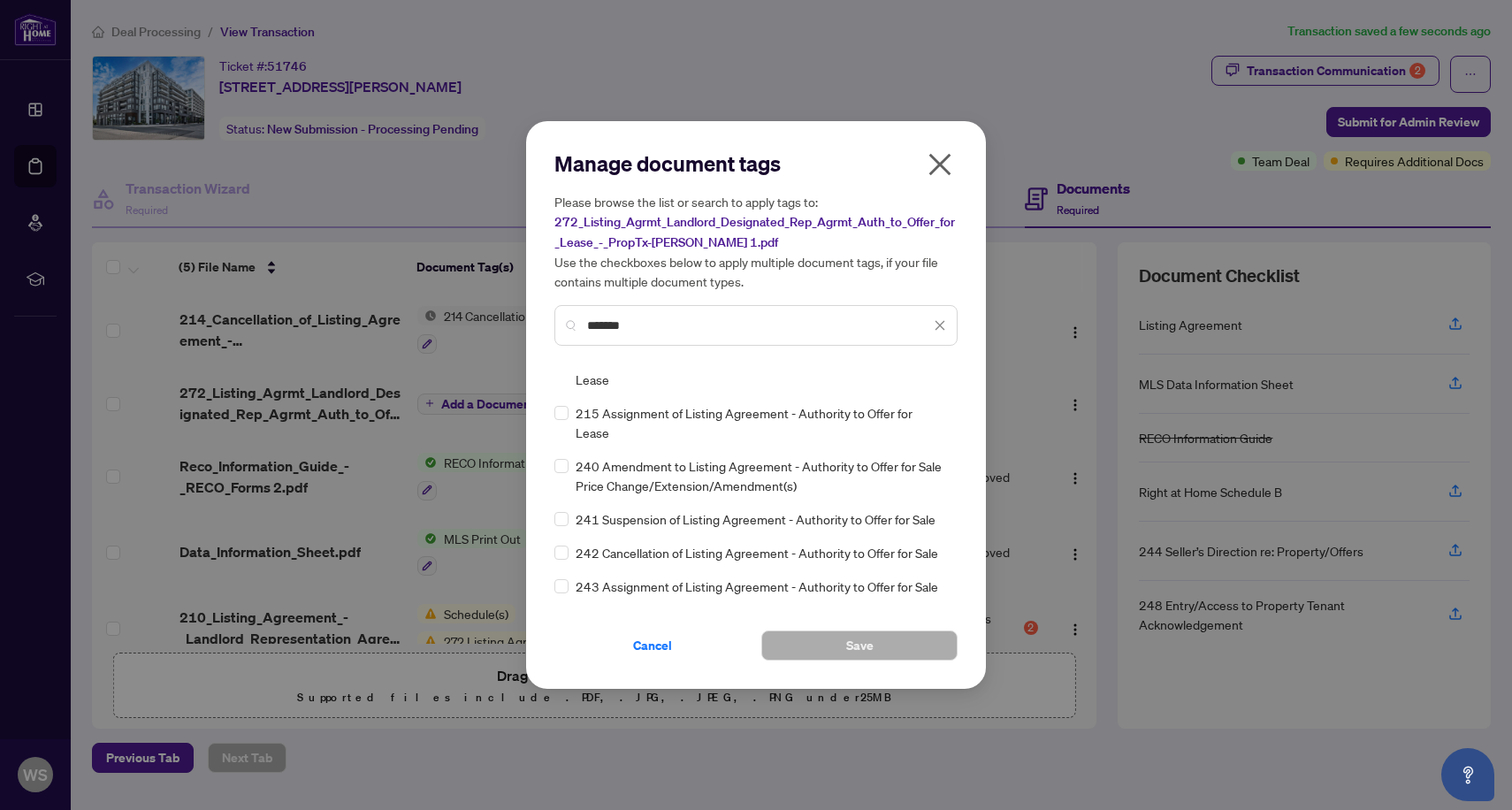
scroll to position [481, 0]
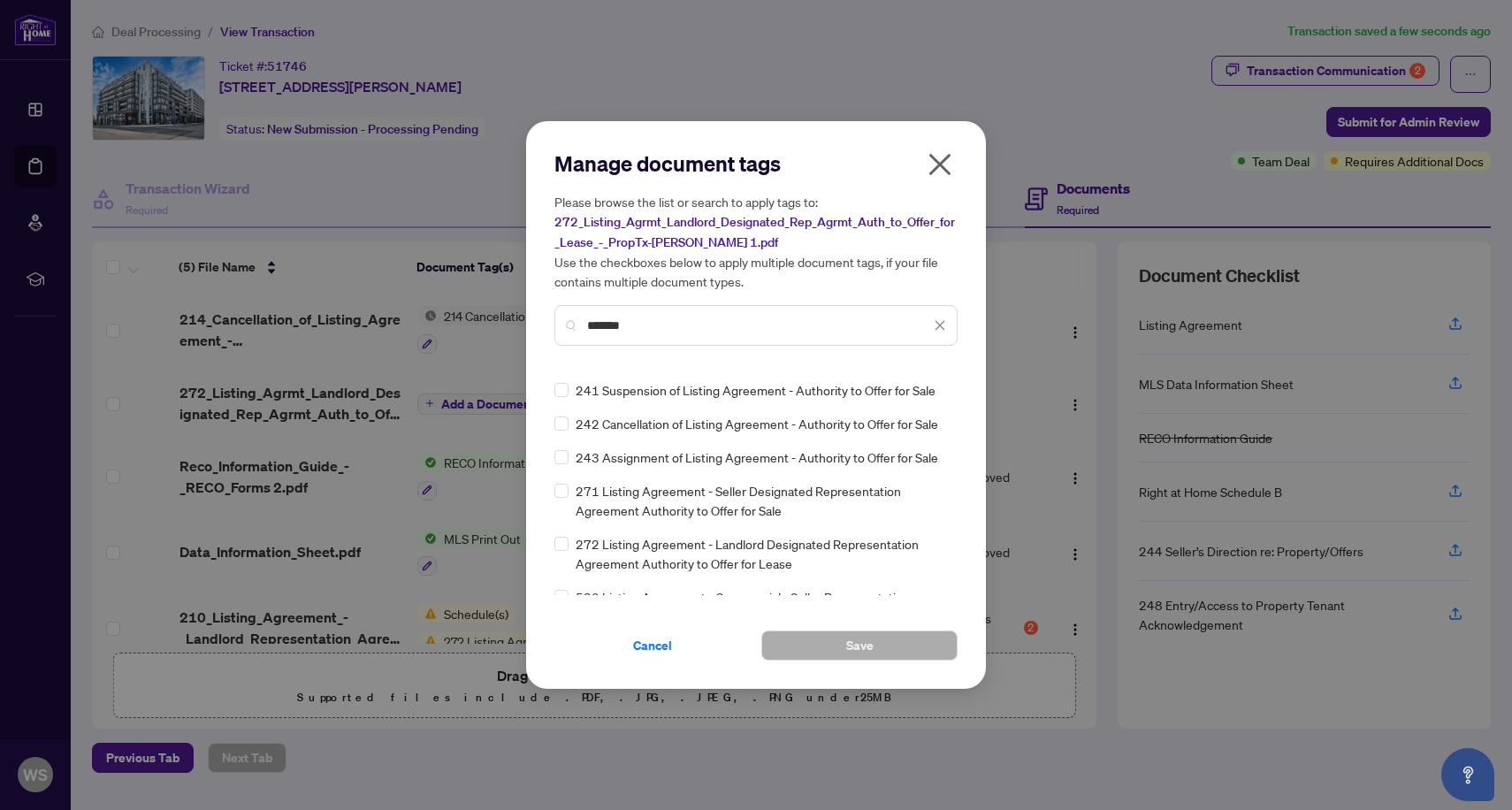
type input "*******"
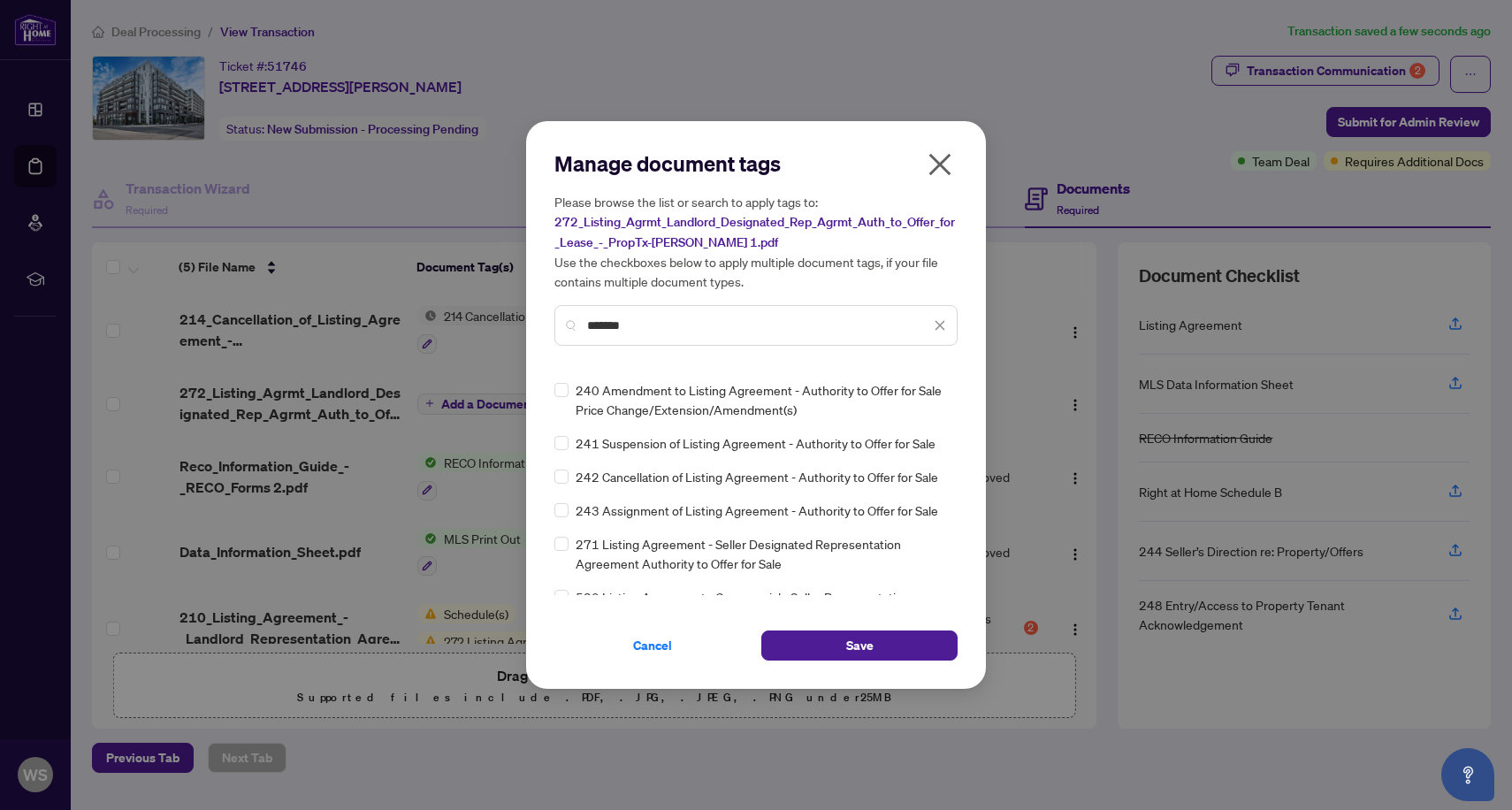
scroll to position [0, 0]
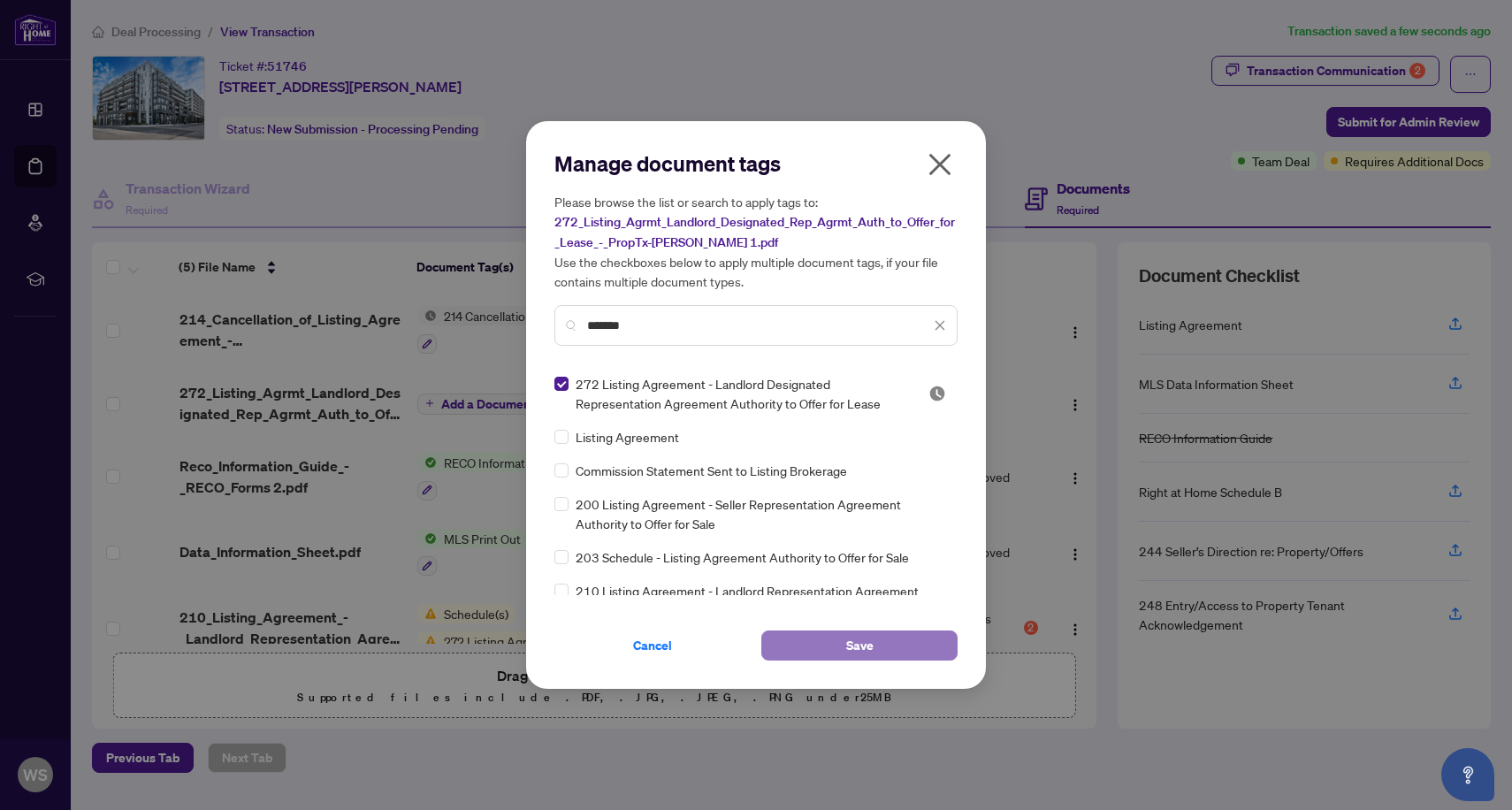
click at [825, 638] on button "Save" at bounding box center [859, 645] width 196 height 30
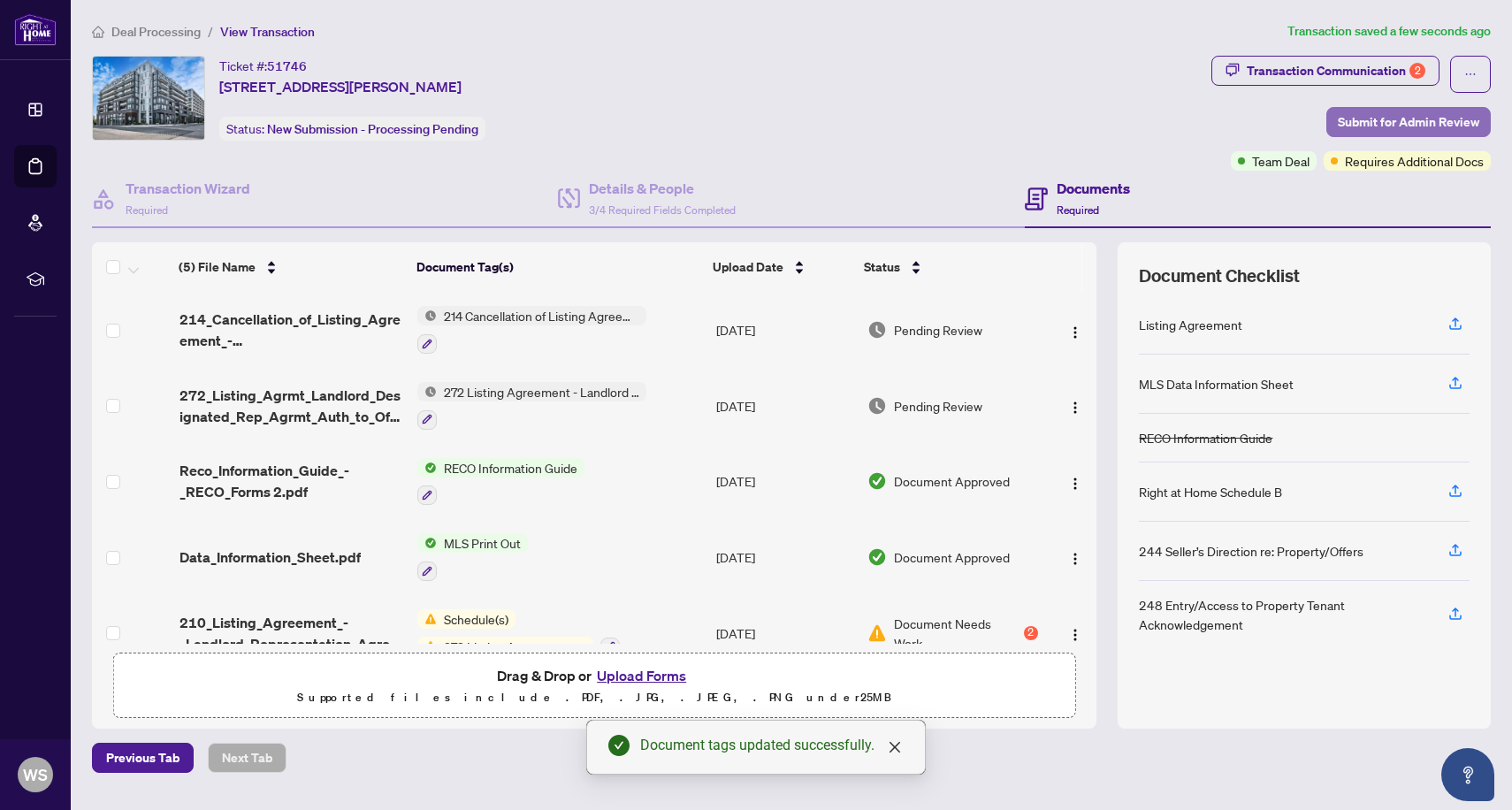
click at [1365, 126] on span "Submit for Admin Review" at bounding box center [1408, 122] width 141 height 28
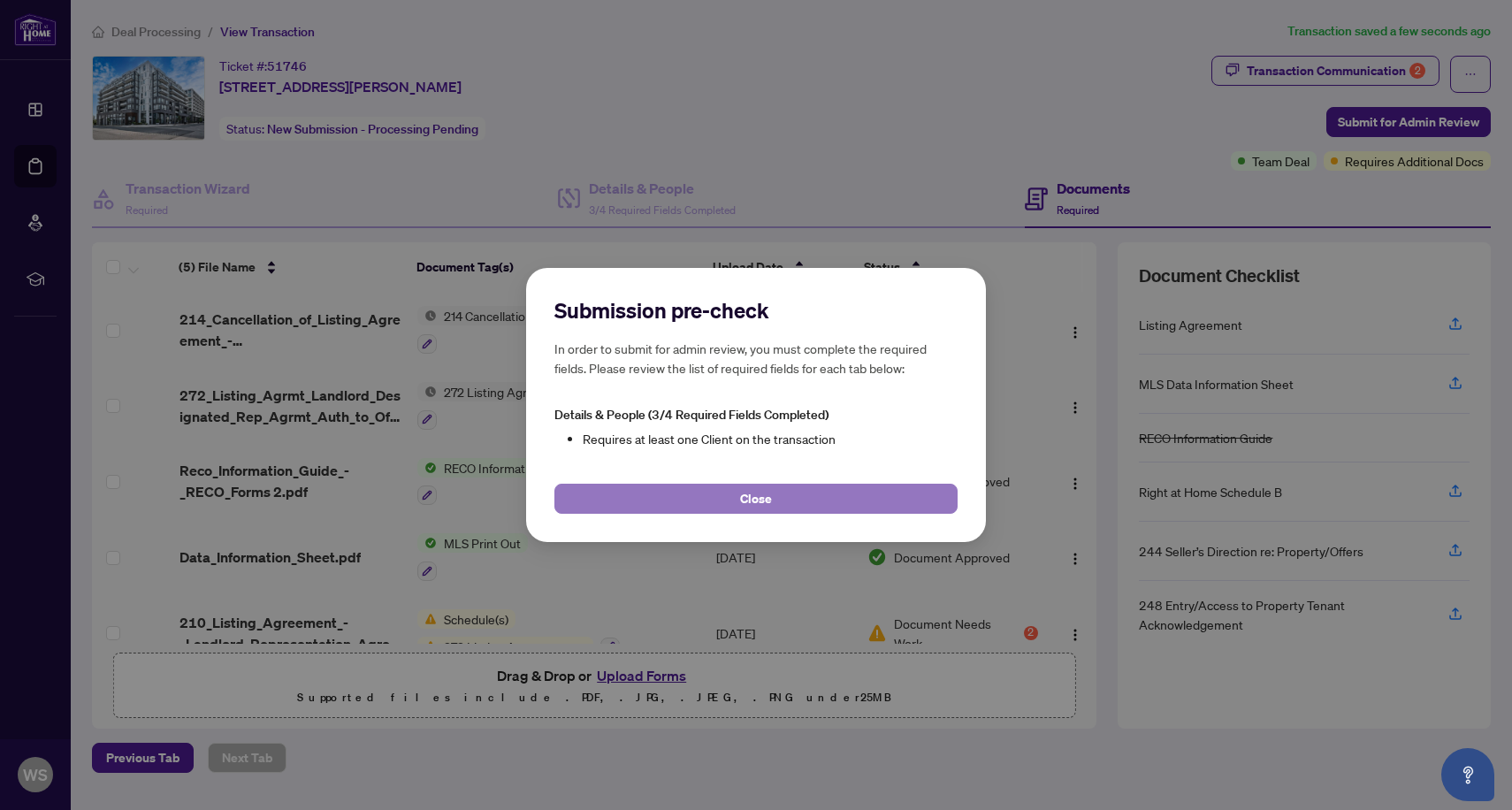
click at [756, 504] on span "Close" at bounding box center [756, 498] width 32 height 28
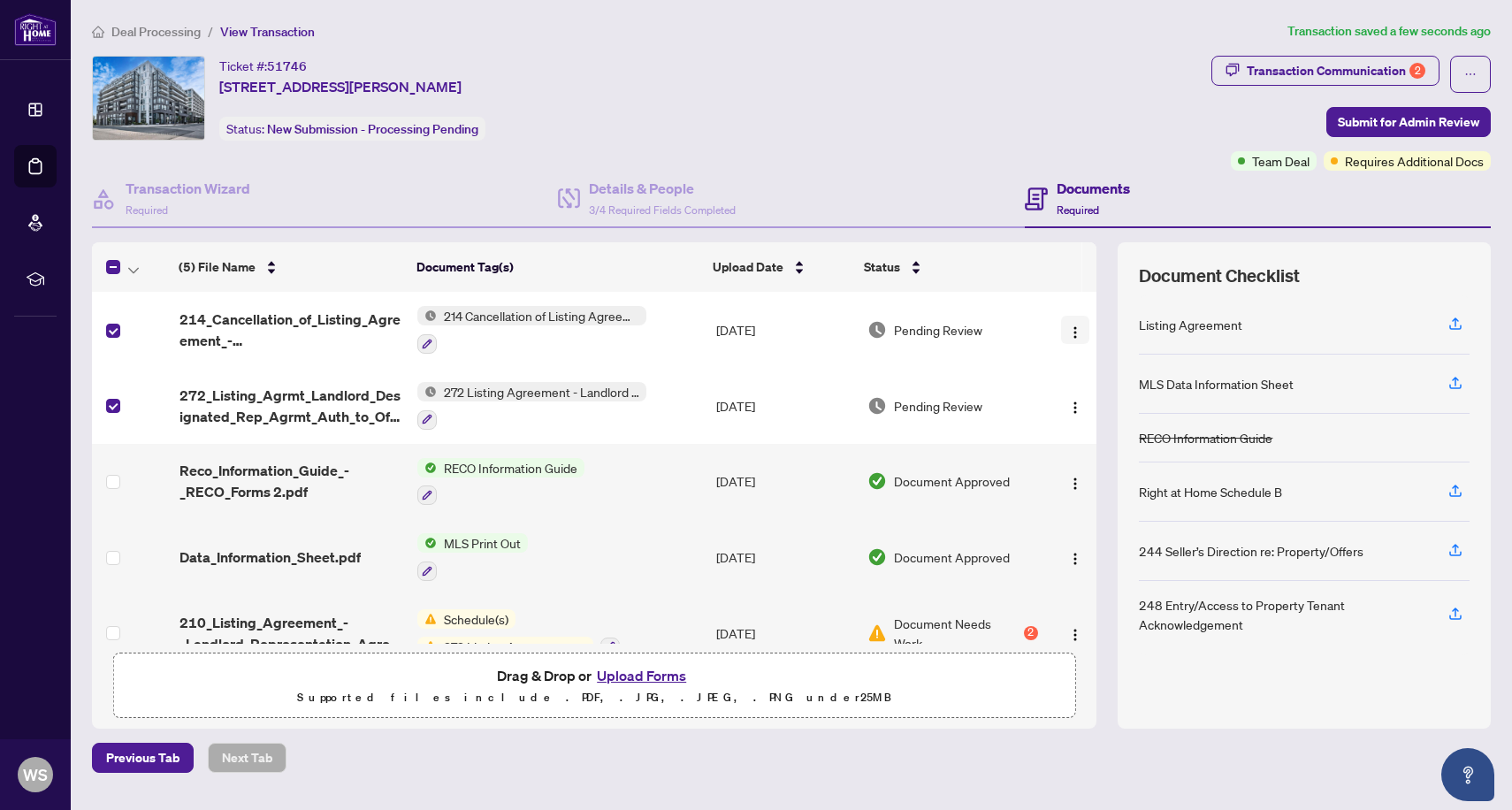
click at [1077, 334] on button "button" at bounding box center [1075, 329] width 28 height 28
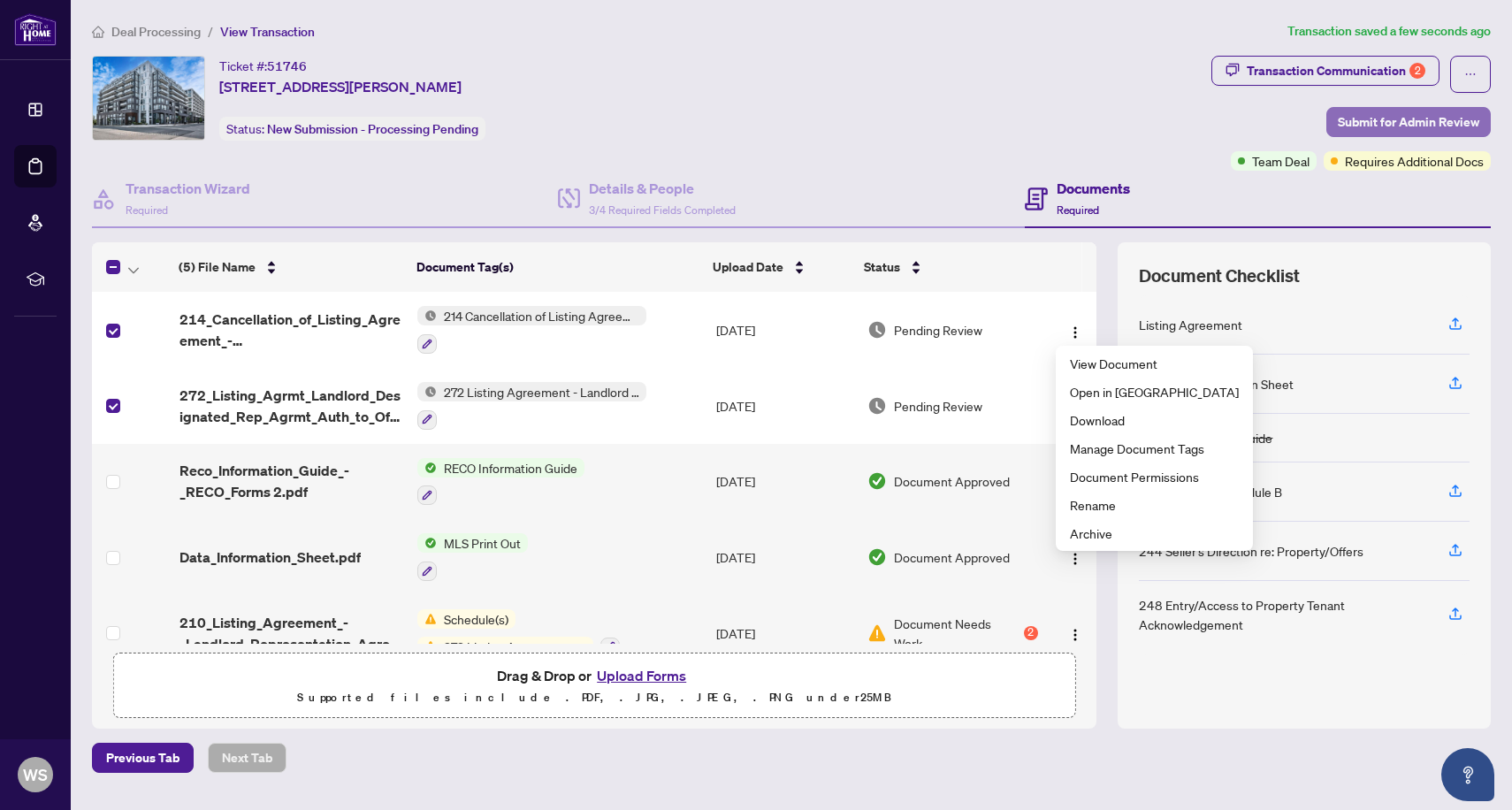
click at [1360, 125] on span "Submit for Admin Review" at bounding box center [1408, 122] width 141 height 28
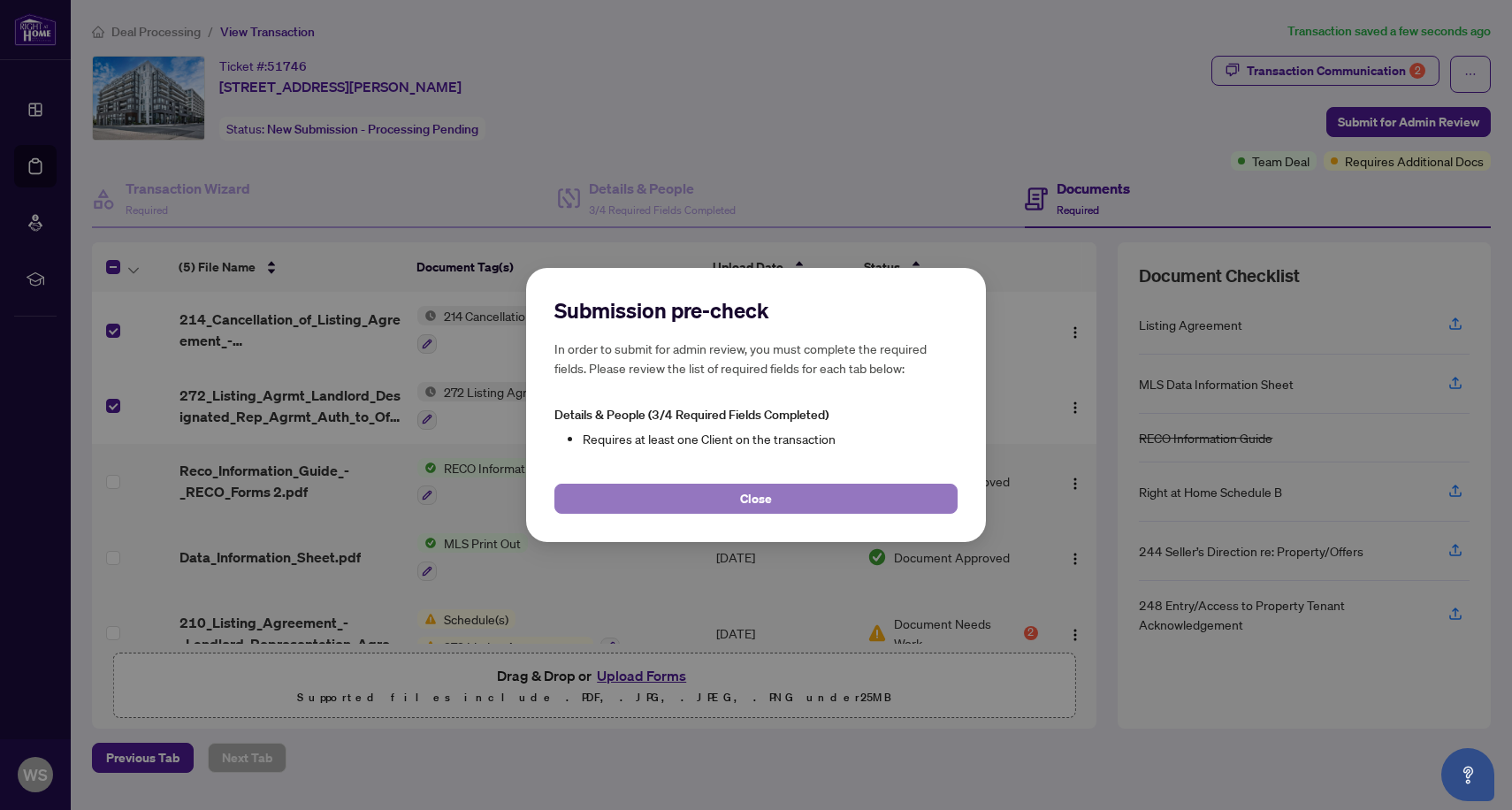
click at [771, 505] on button "Close" at bounding box center [756, 498] width 403 height 30
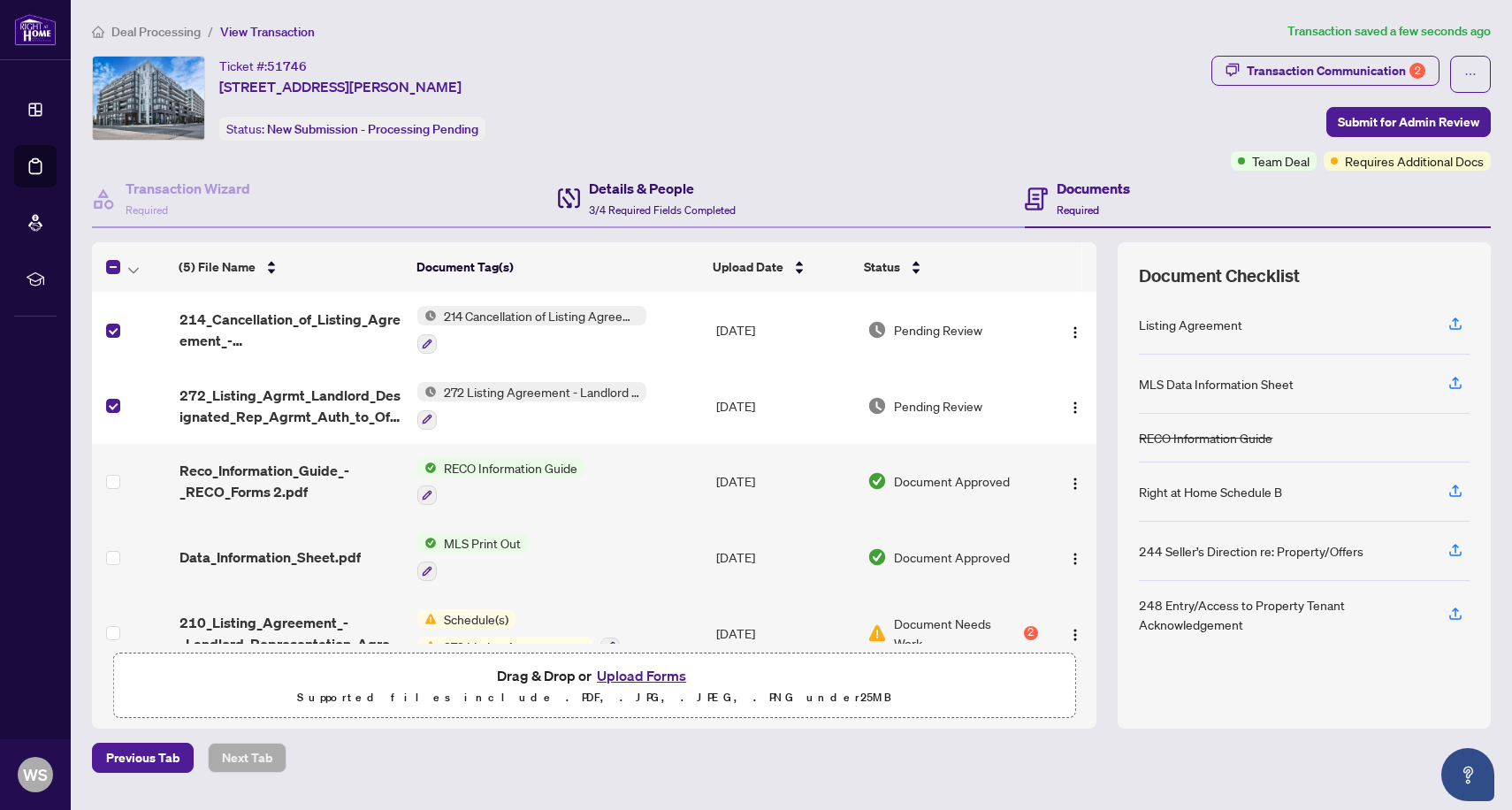
click at [661, 205] on span "3/4 Required Fields Completed" at bounding box center [662, 210] width 147 height 13
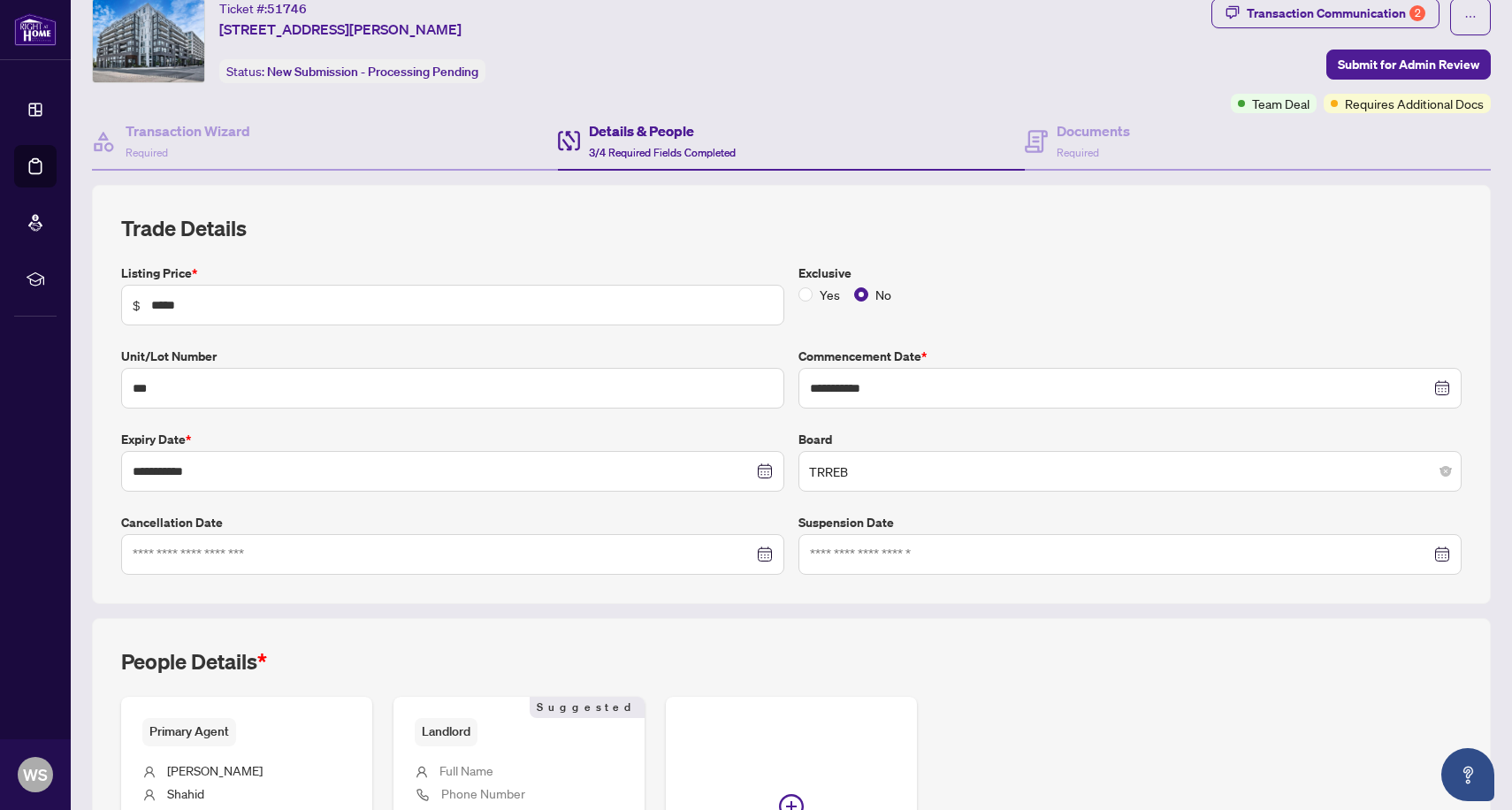
scroll to position [54, 0]
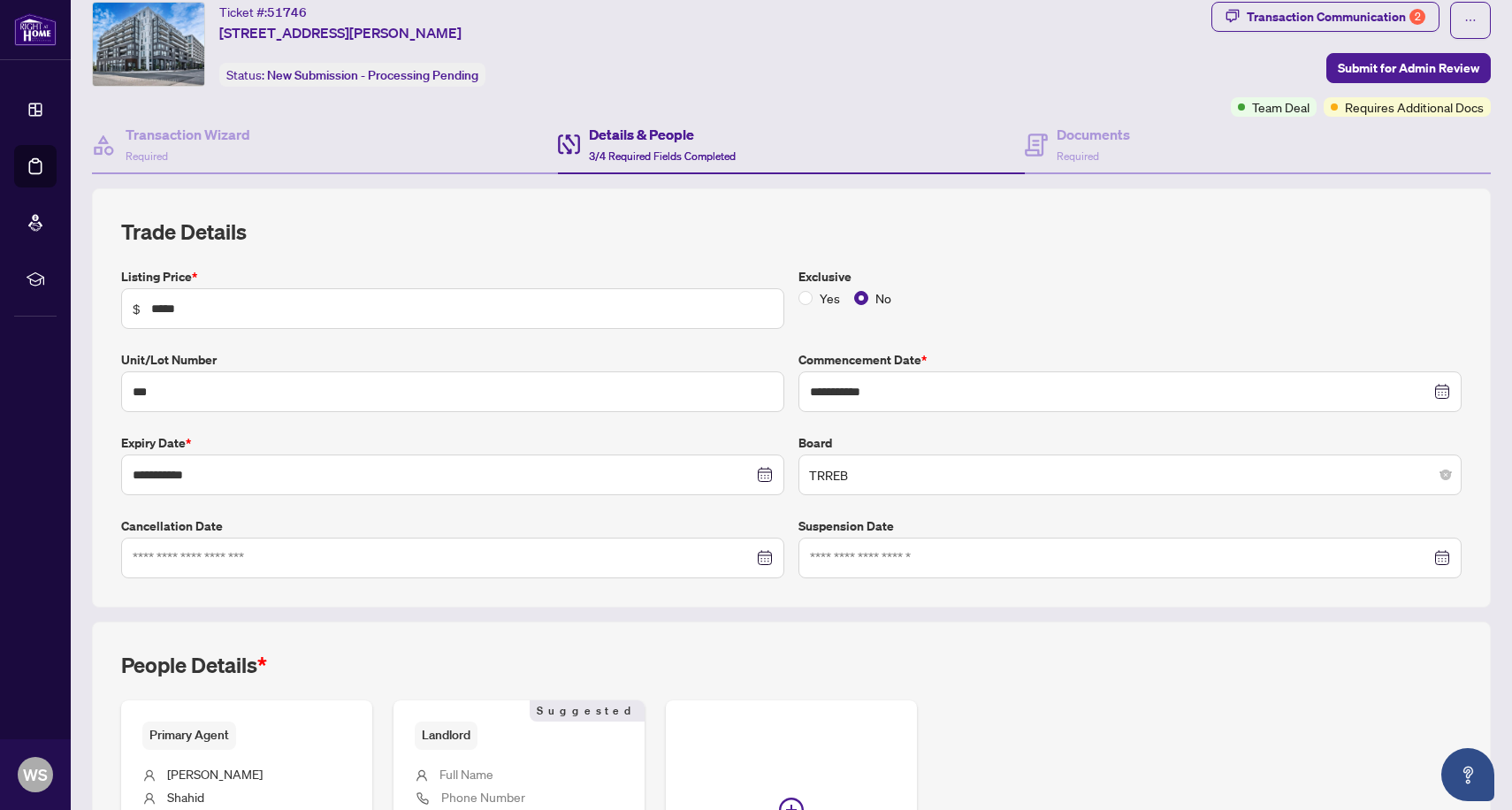
click at [766, 559] on div at bounding box center [453, 558] width 640 height 19
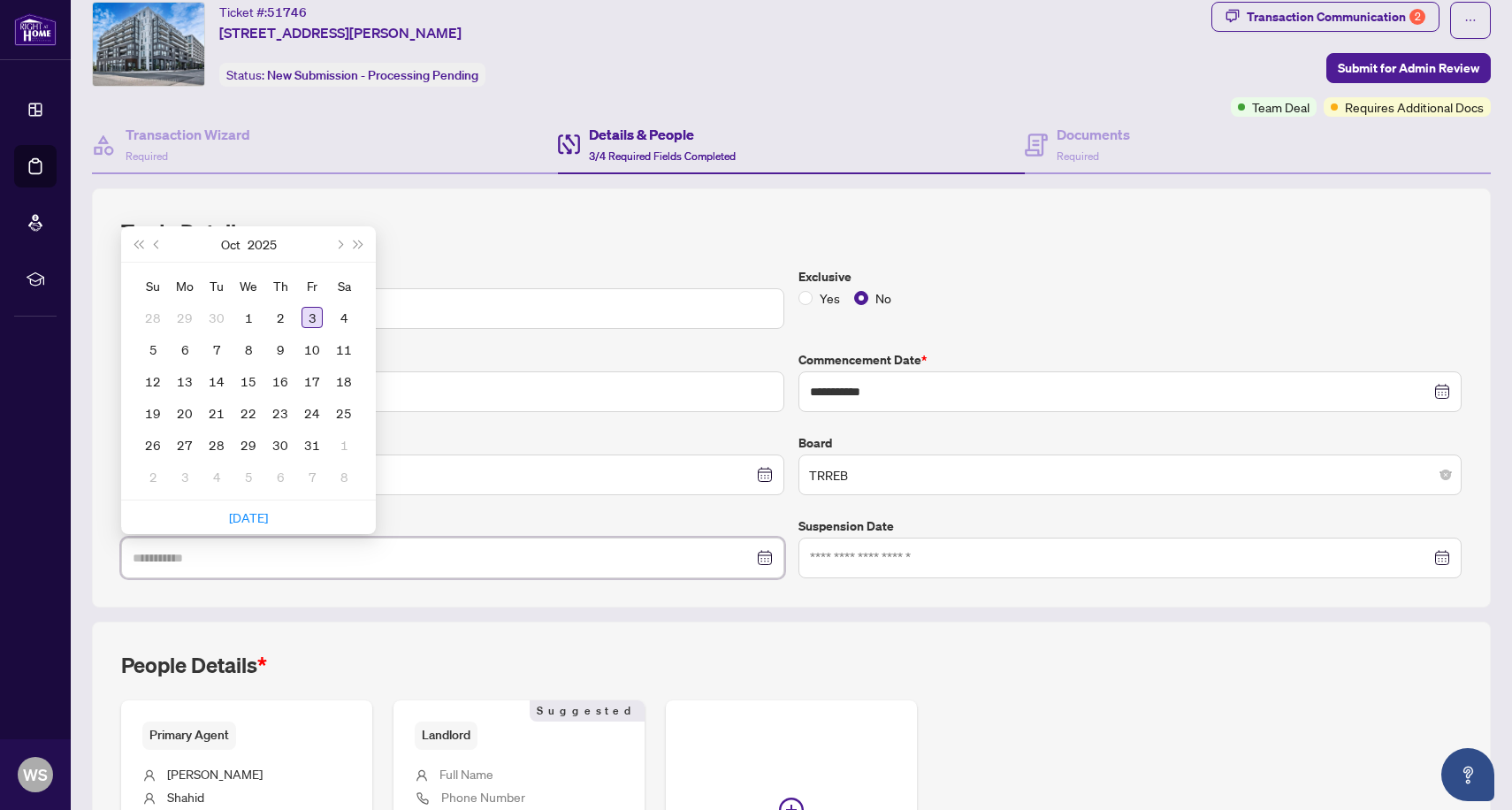
type input "**********"
click at [306, 311] on div "3" at bounding box center [312, 317] width 21 height 21
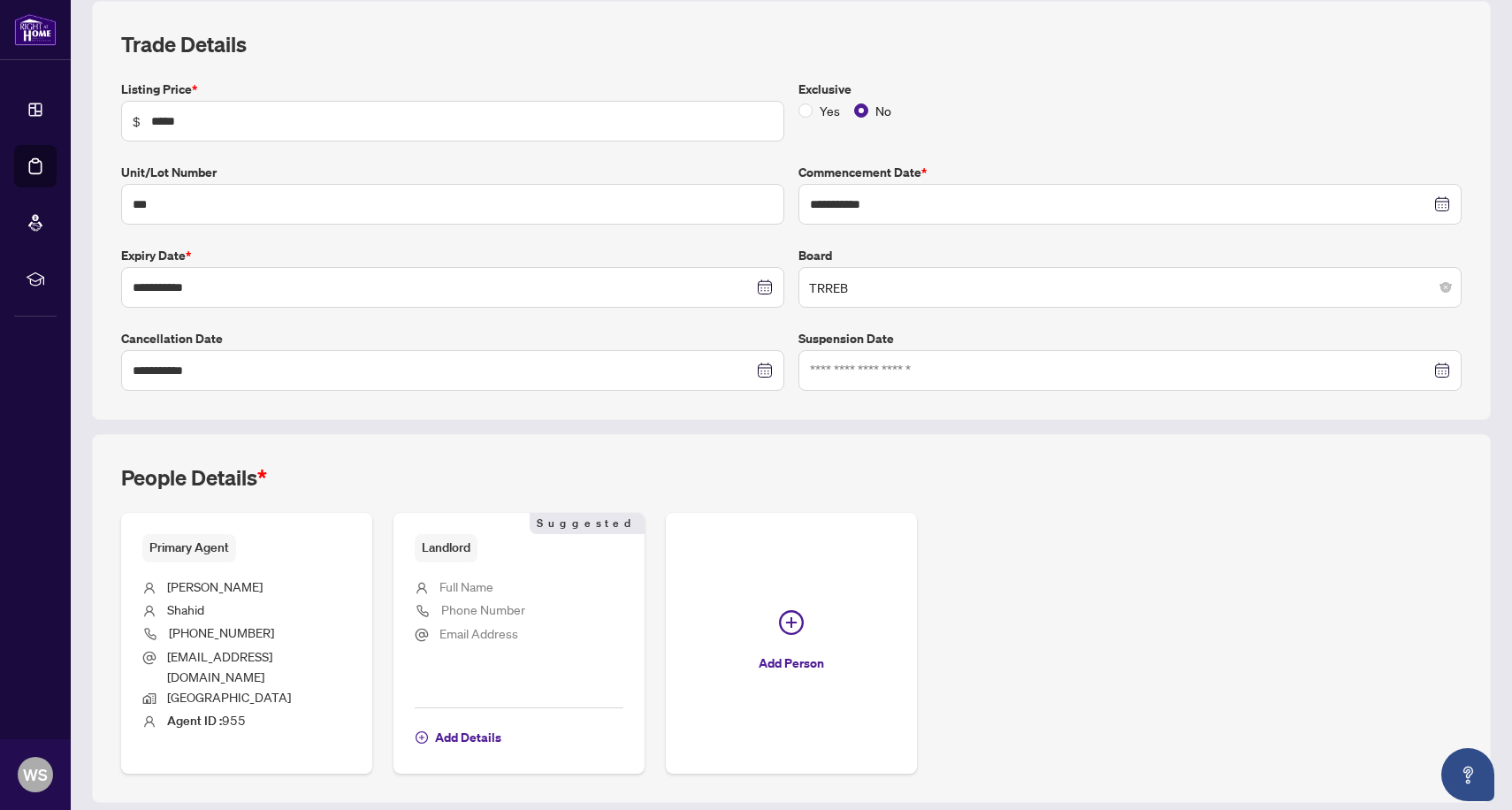
scroll to position [299, 0]
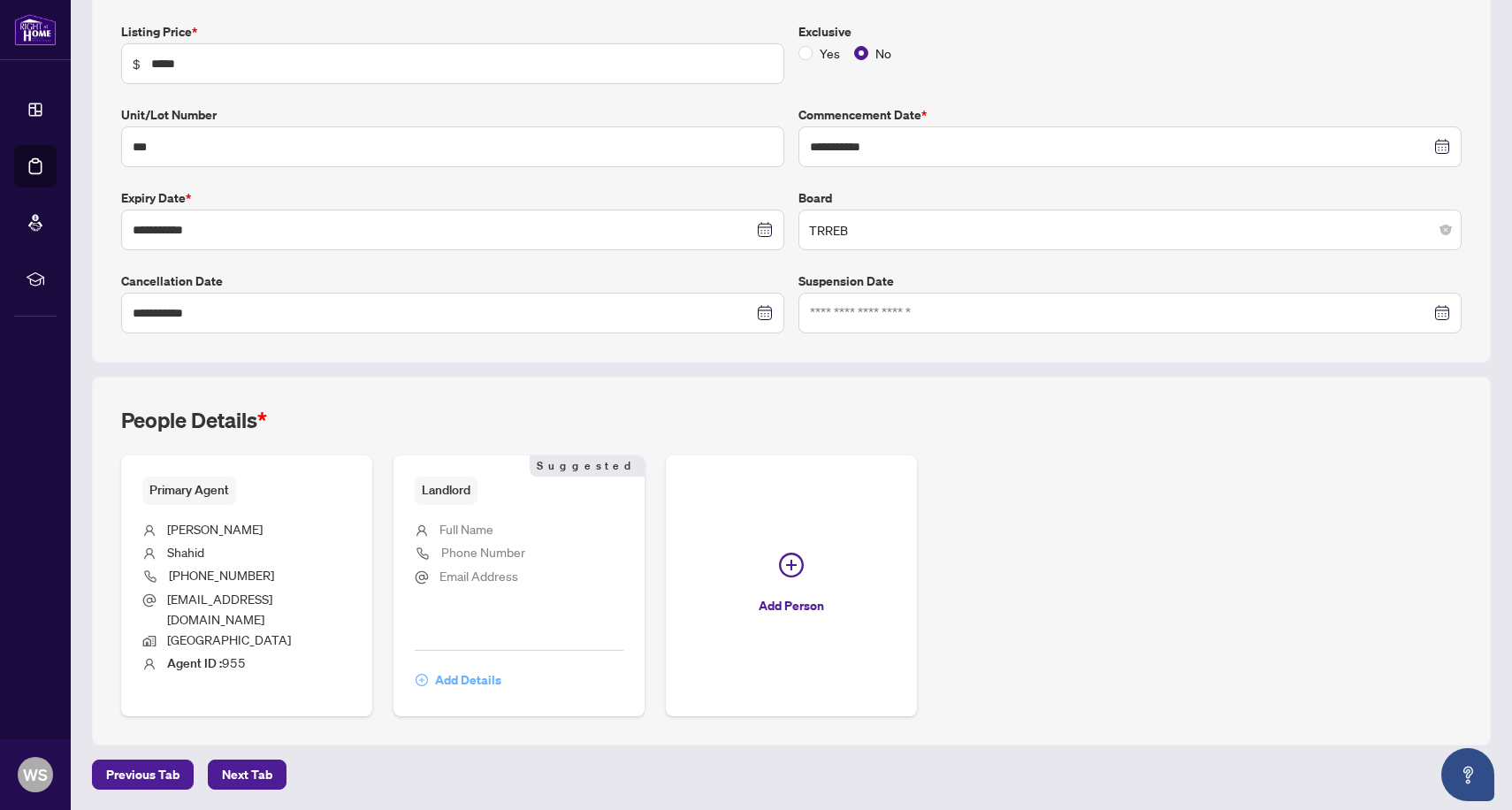
click at [449, 677] on span "Add Details" at bounding box center [468, 680] width 66 height 28
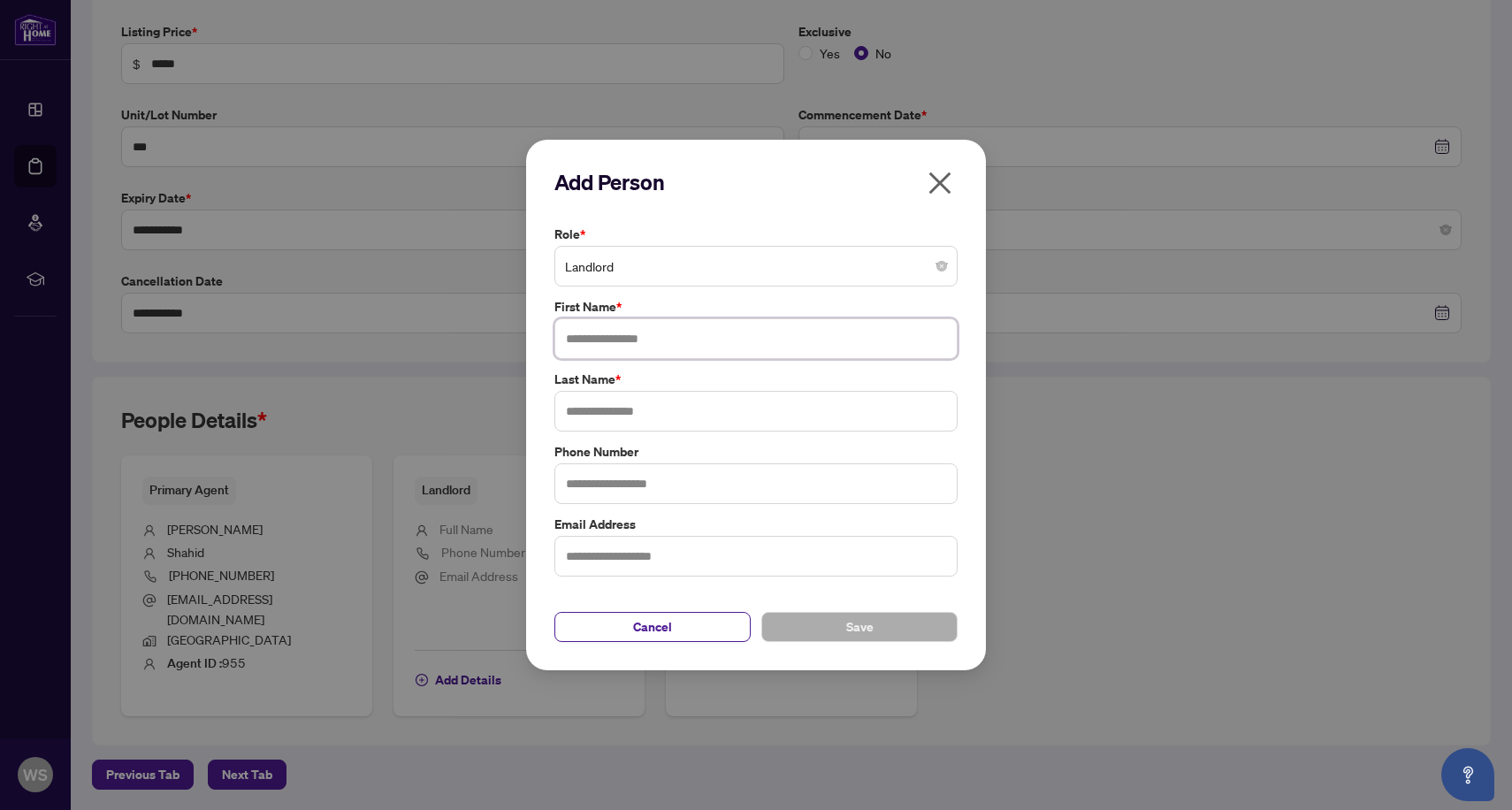
click at [739, 339] on input "text" at bounding box center [756, 338] width 403 height 40
type input "*****"
click at [814, 403] on input "text" at bounding box center [756, 411] width 403 height 40
type input "******"
click at [901, 631] on button "Save" at bounding box center [859, 627] width 196 height 30
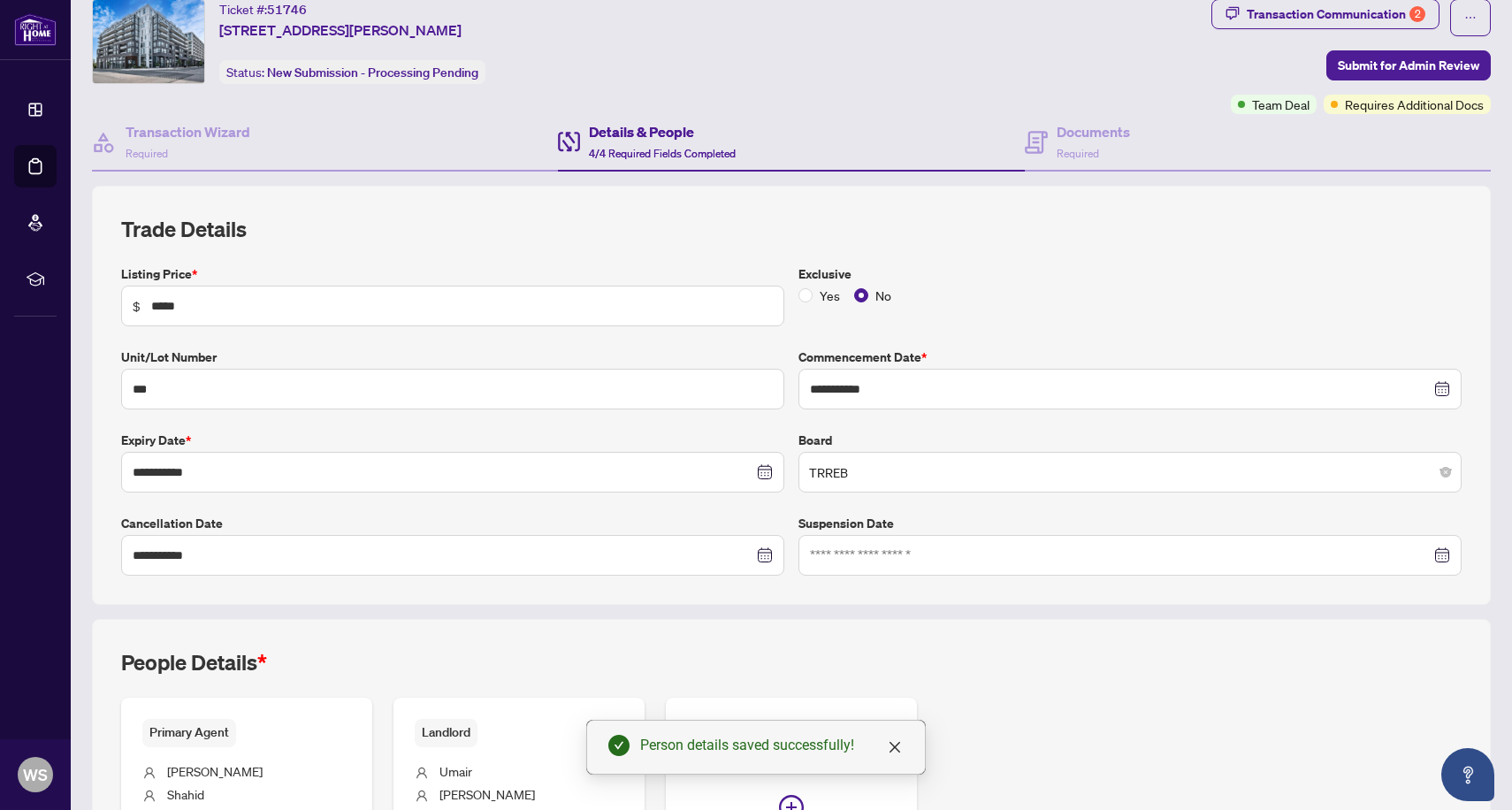
scroll to position [0, 0]
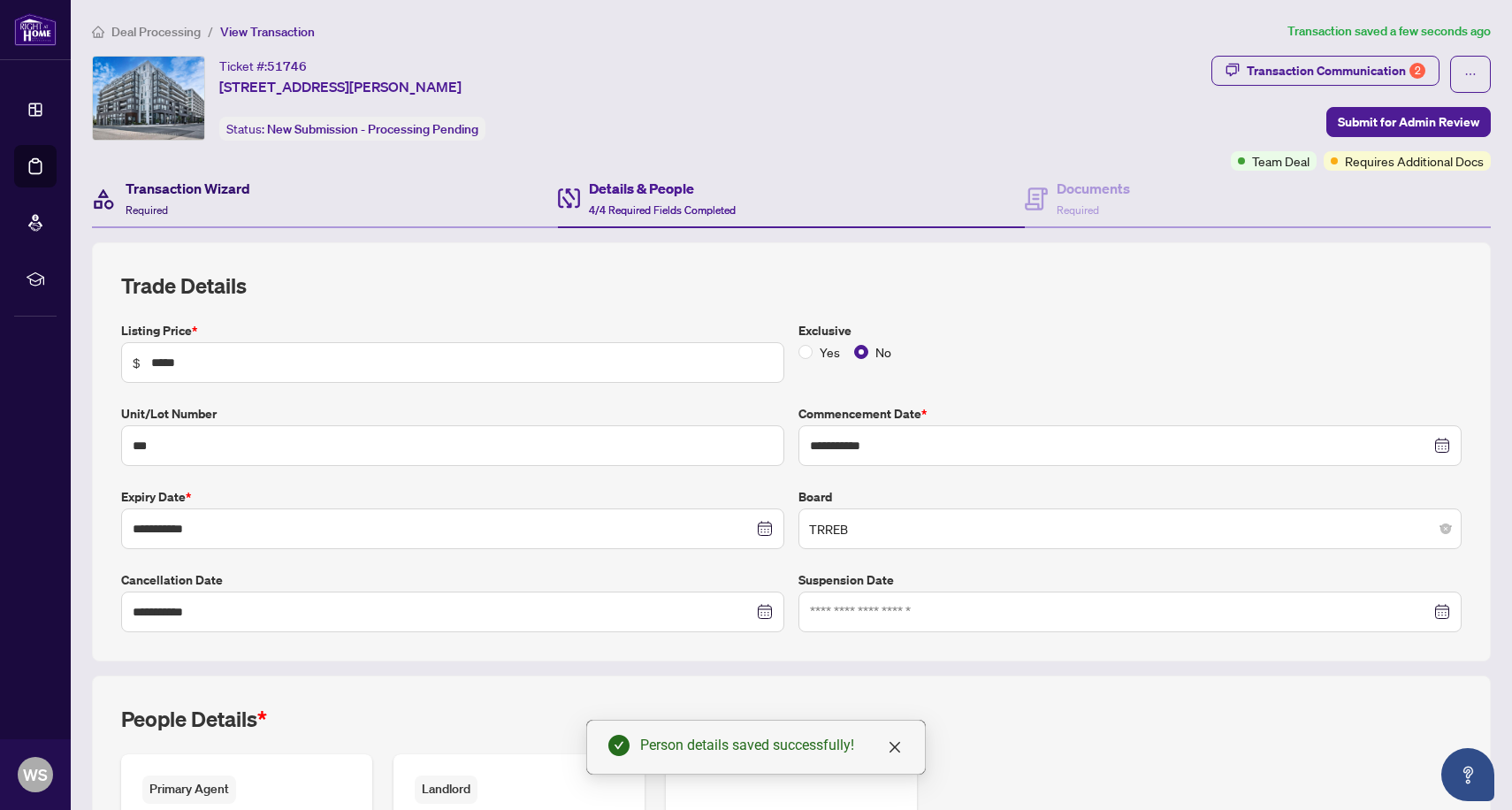
click at [201, 206] on div "Transaction Wizard Required" at bounding box center [188, 198] width 125 height 41
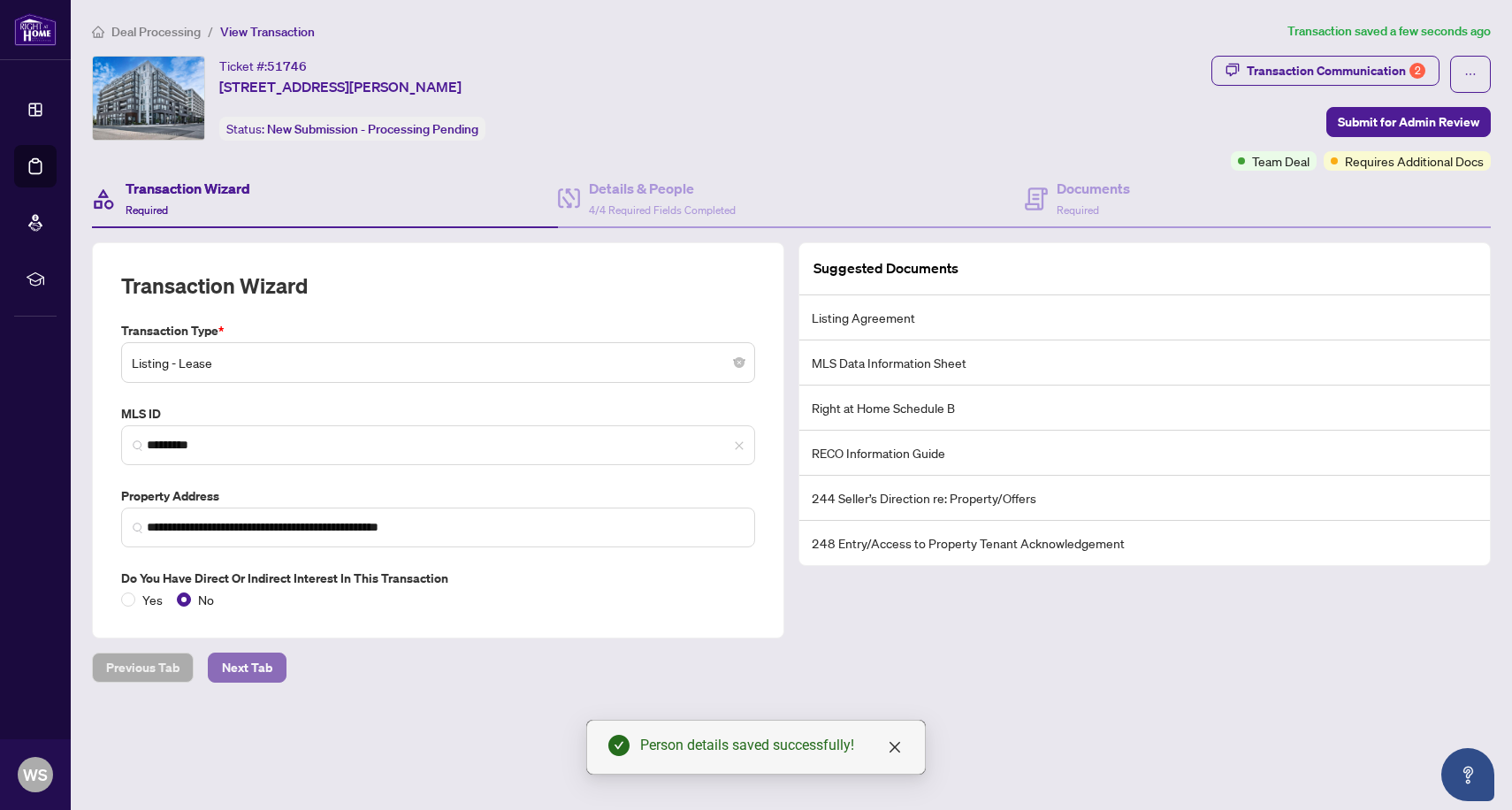
click at [222, 661] on span "Next Tab" at bounding box center [247, 668] width 50 height 28
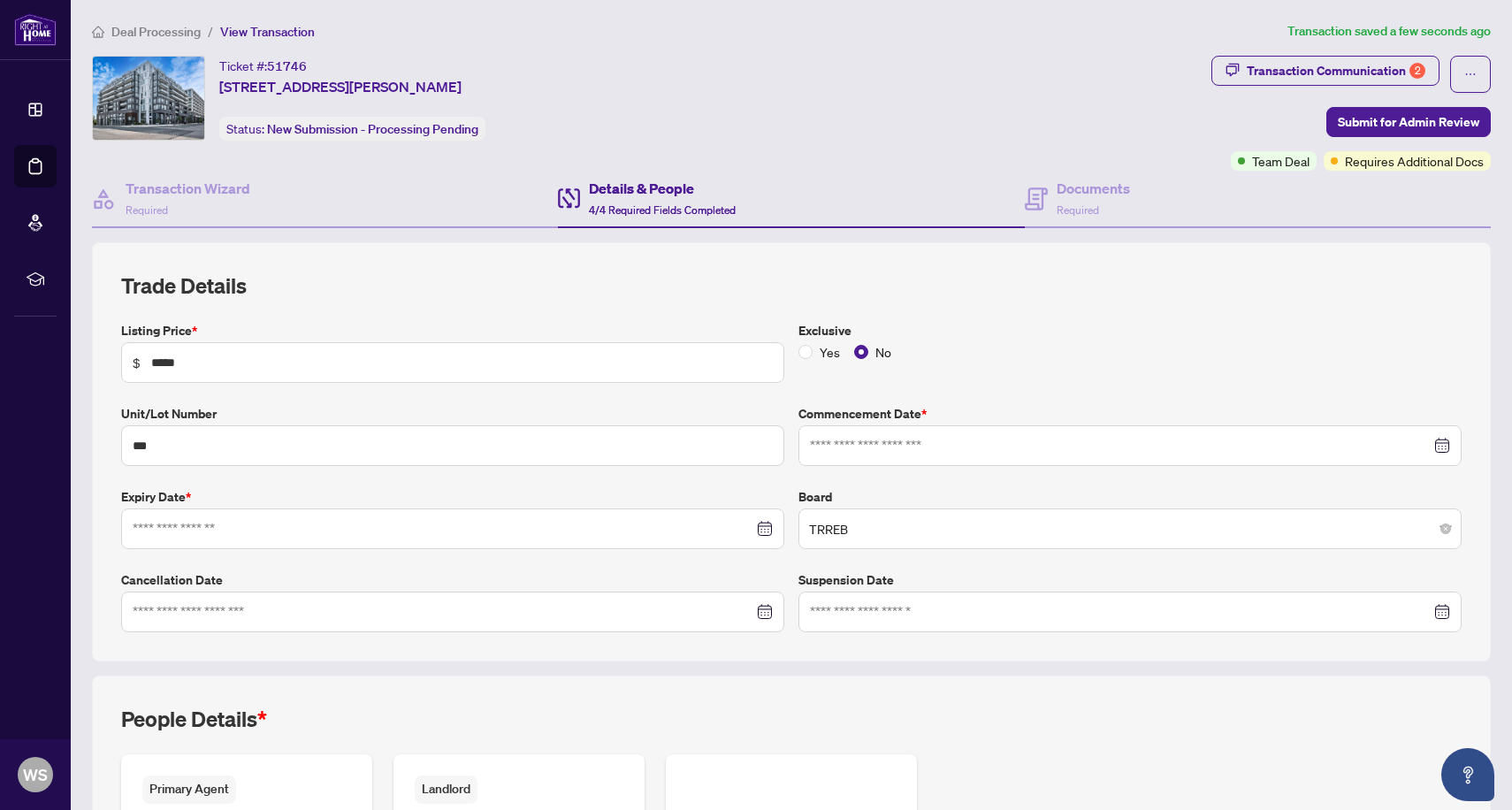
type input "**********"
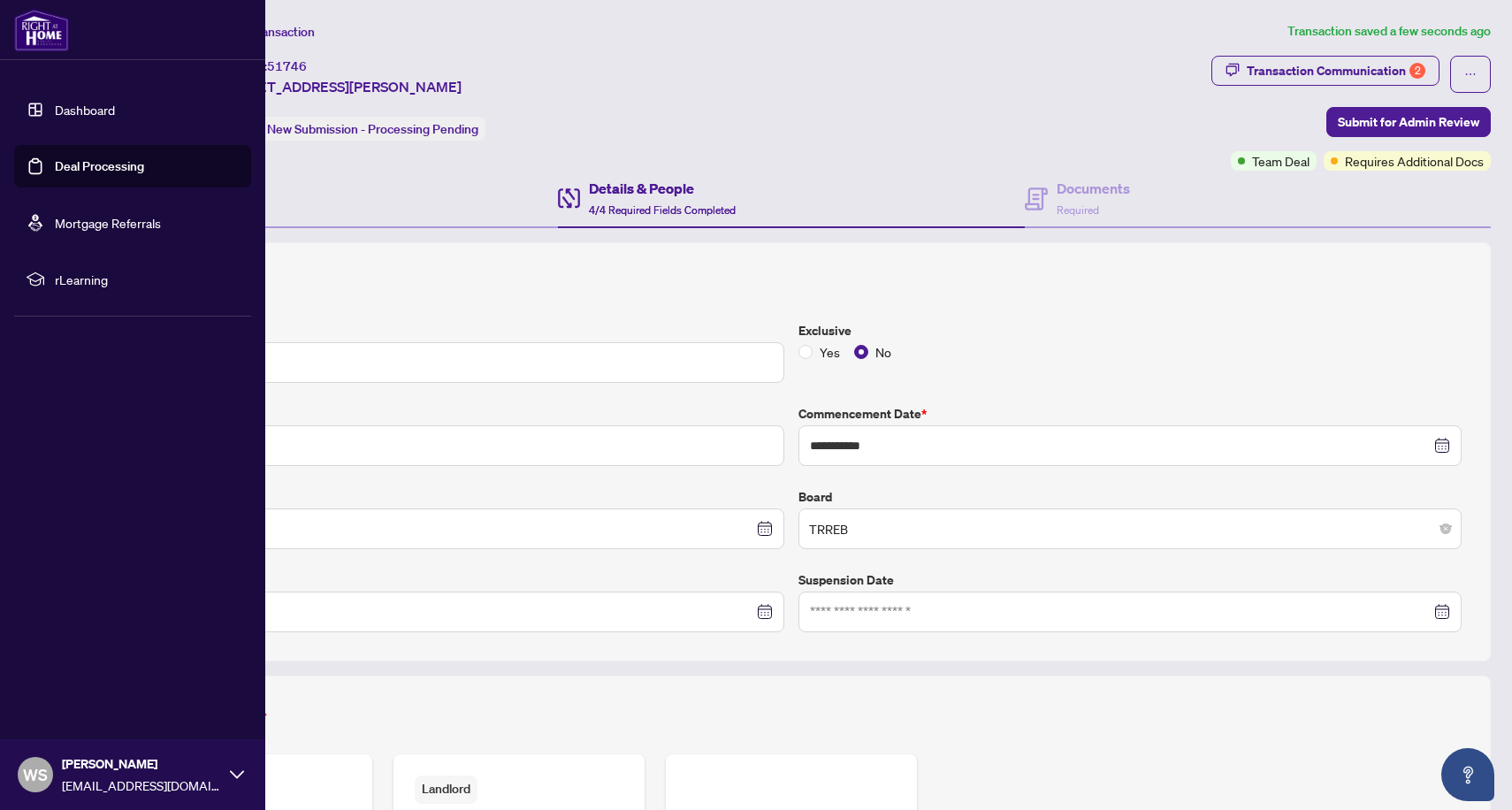
click at [67, 102] on link "Dashboard" at bounding box center [85, 109] width 61 height 16
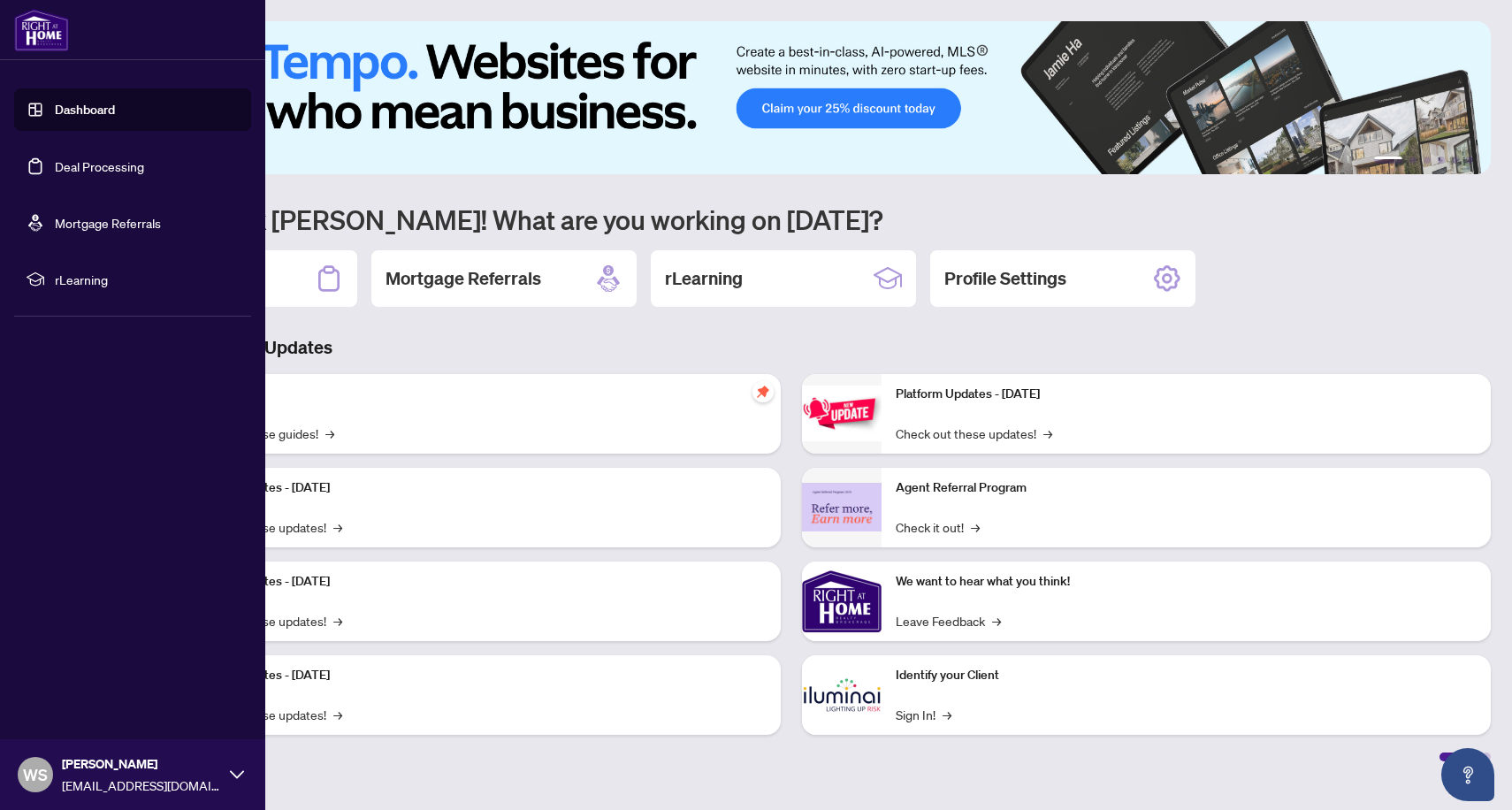
click at [55, 174] on link "Deal Processing" at bounding box center [99, 166] width 89 height 16
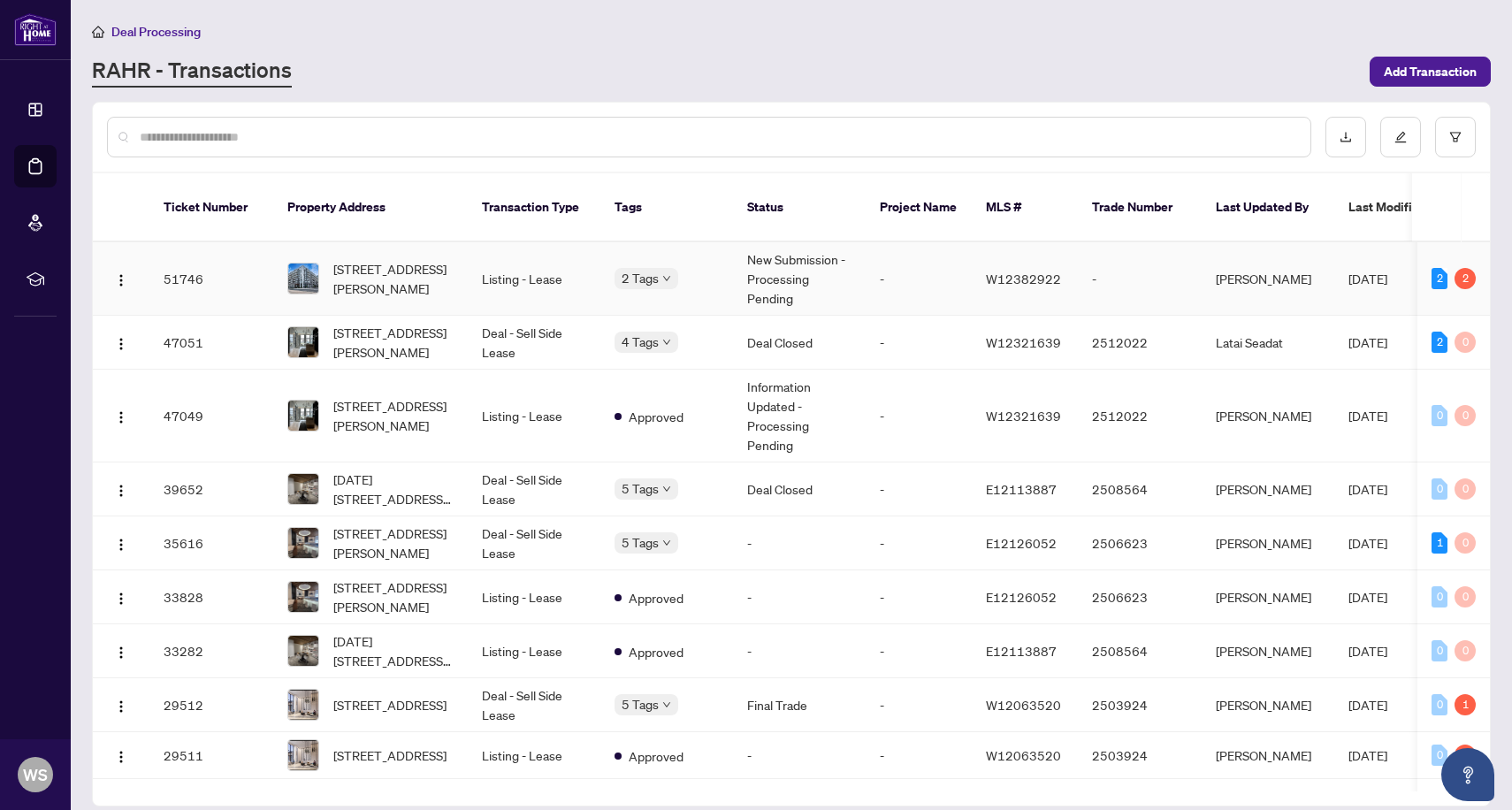
click at [403, 271] on span "[STREET_ADDRESS][PERSON_NAME]" at bounding box center [393, 279] width 120 height 39
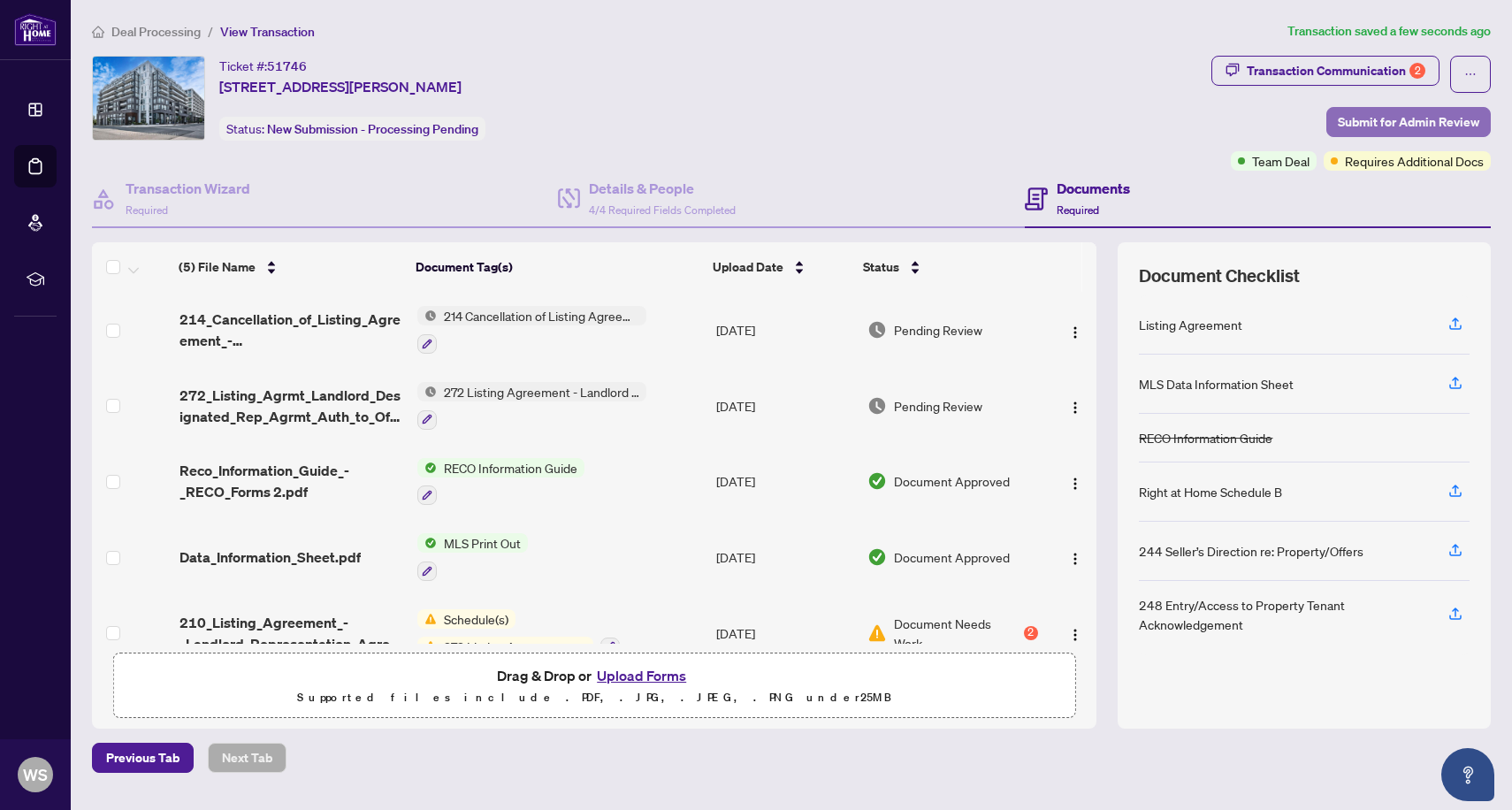
click at [1461, 129] on span "Submit for Admin Review" at bounding box center [1408, 122] width 141 height 28
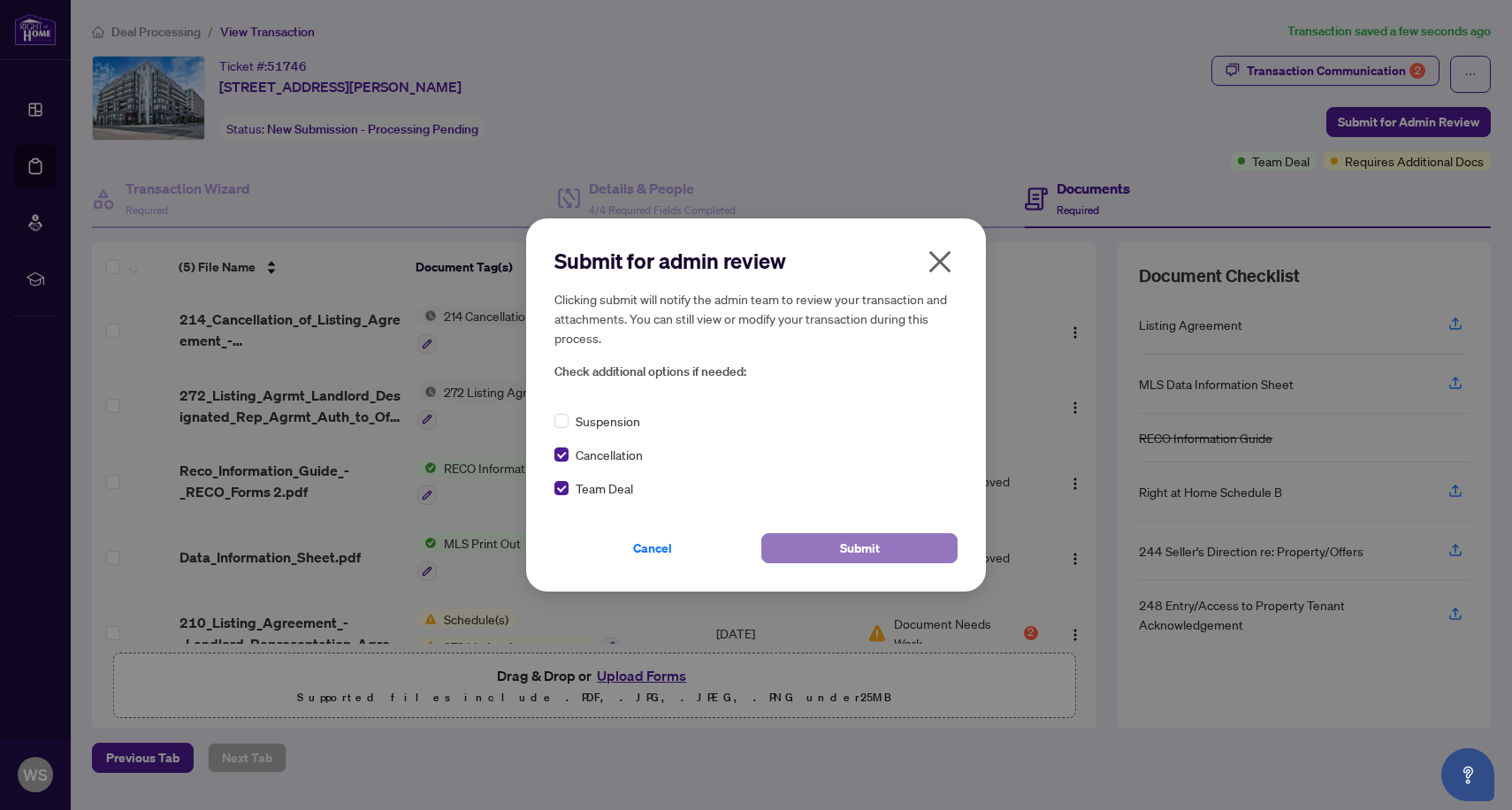
click at [833, 542] on button "Submit" at bounding box center [859, 548] width 196 height 30
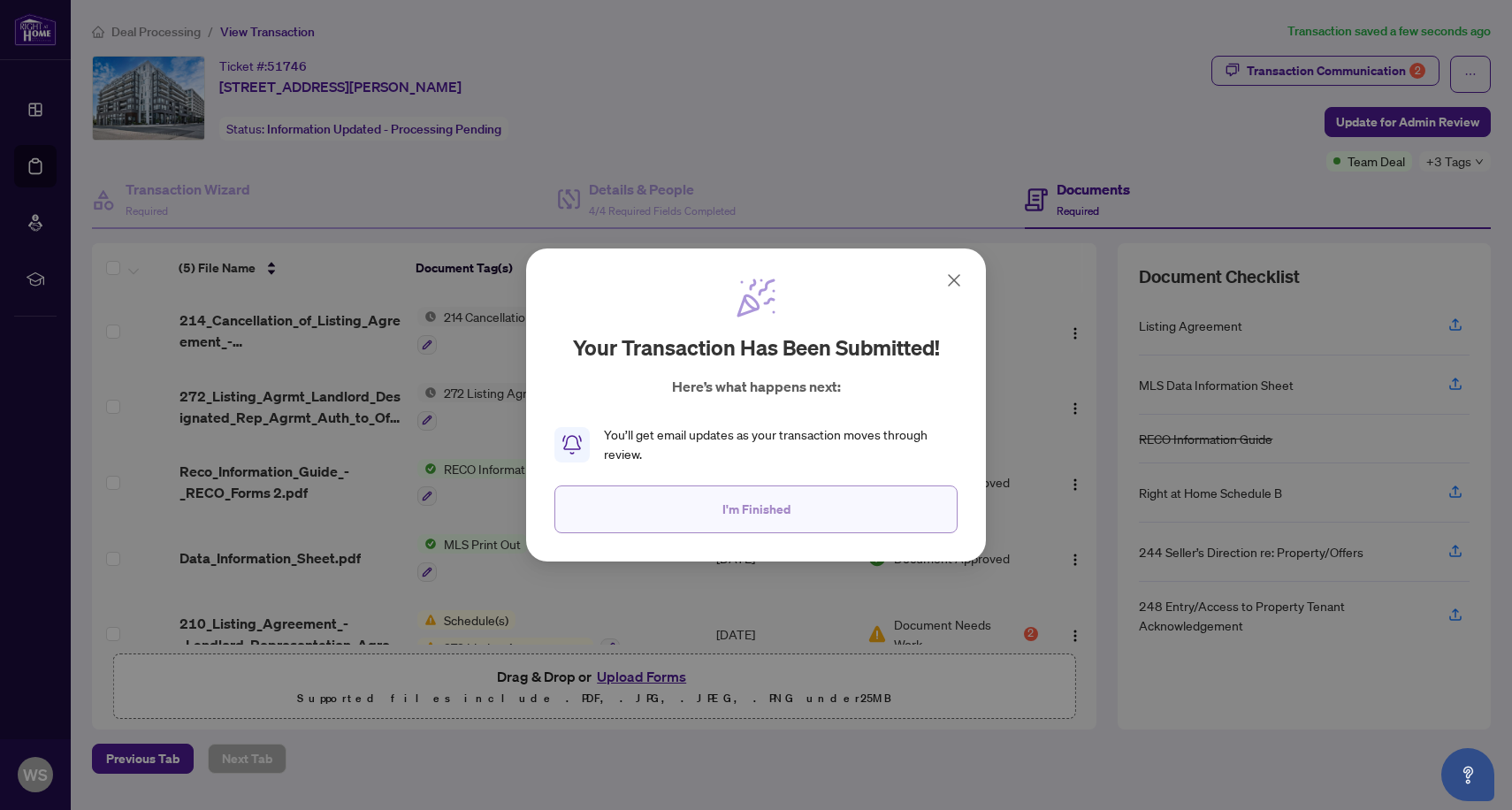
click at [780, 516] on span "I'm Finished" at bounding box center [756, 509] width 68 height 28
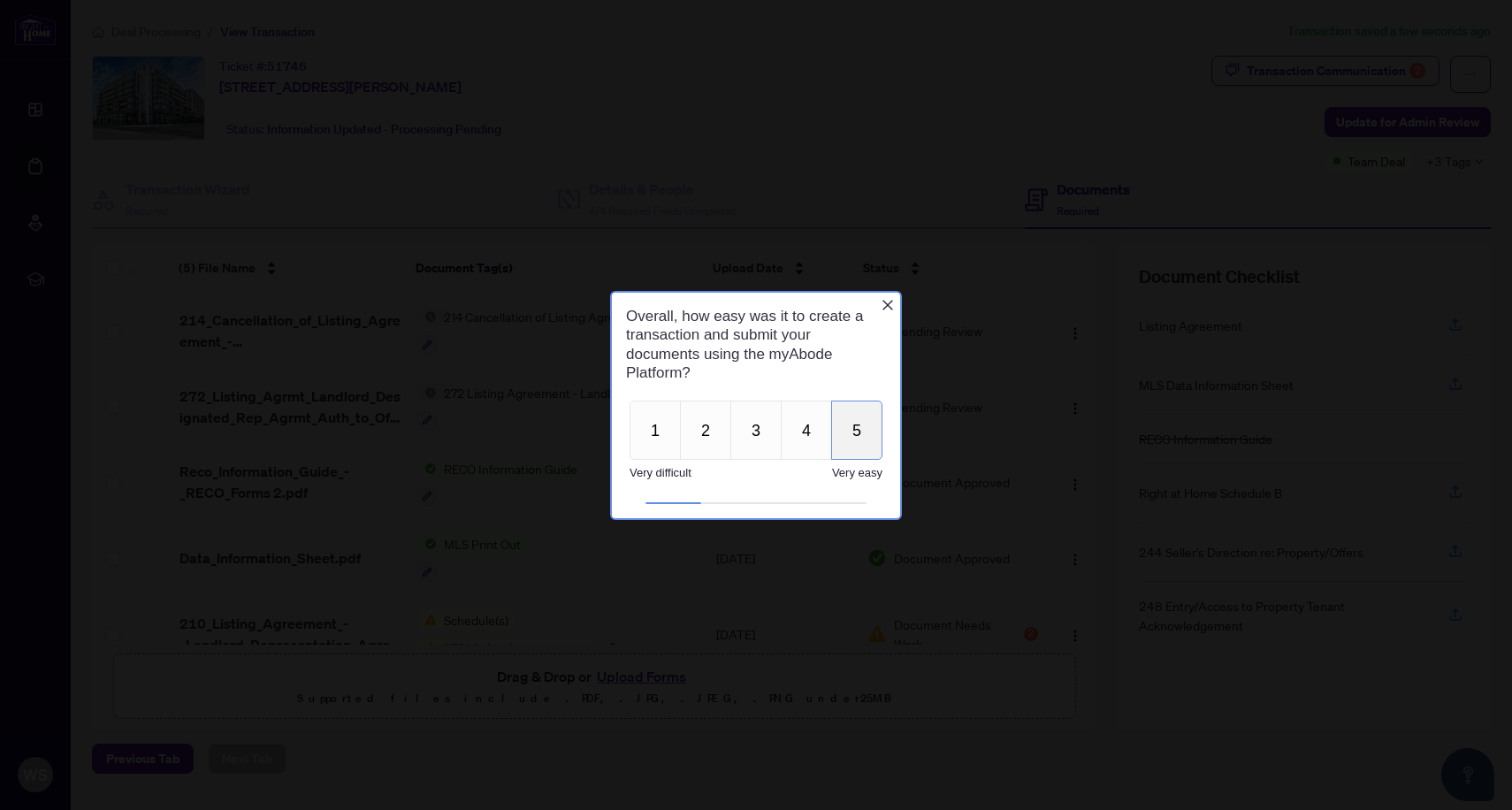
click at [873, 432] on button "5" at bounding box center [856, 429] width 51 height 60
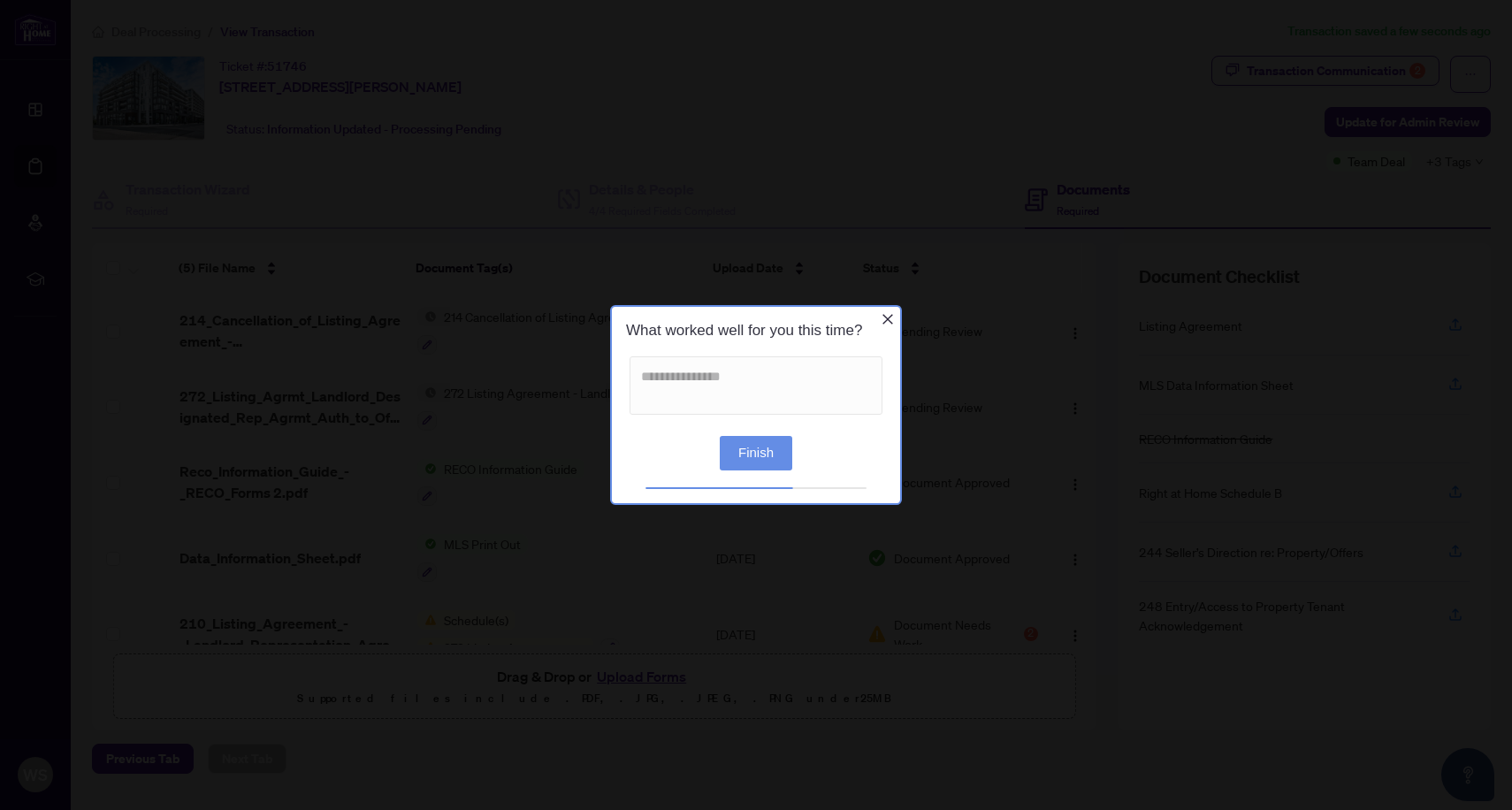
click at [751, 456] on button "Finish" at bounding box center [756, 453] width 72 height 35
